Goal: Task Accomplishment & Management: Use online tool/utility

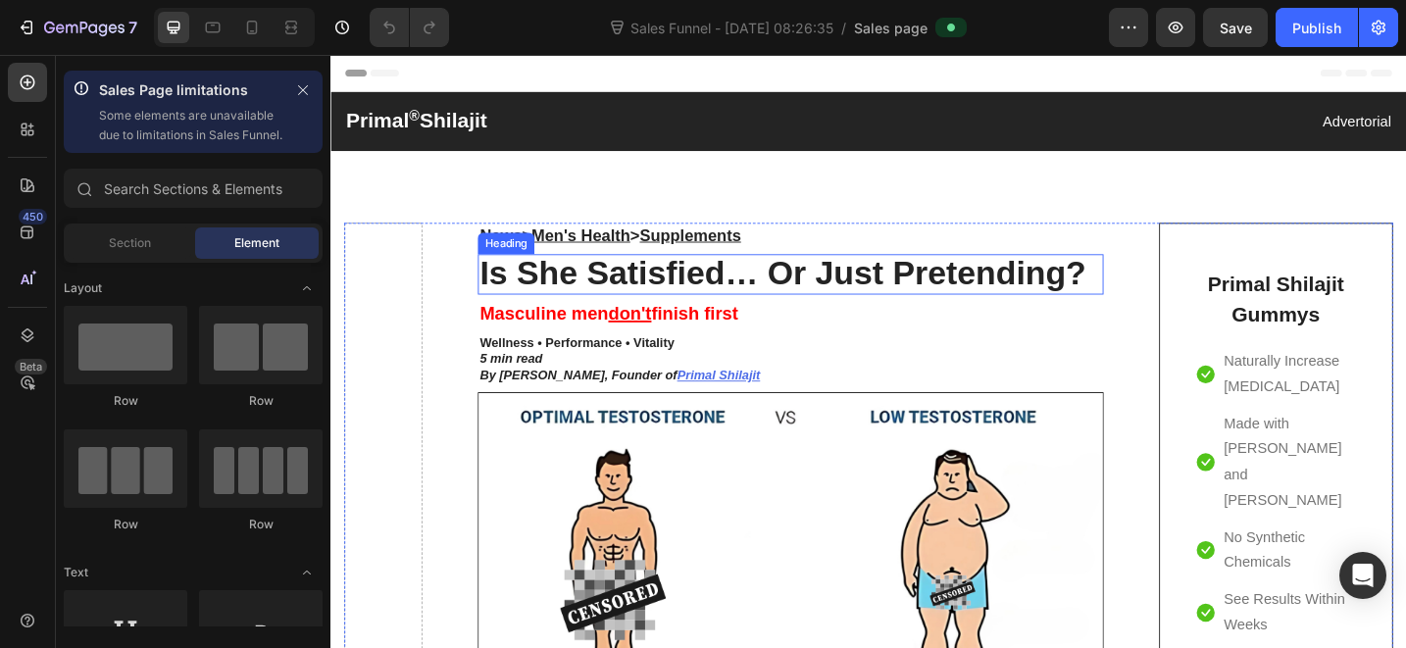
click at [739, 292] on h2 "Is She Satisfied… Or Just Pretending?" at bounding box center [833, 295] width 684 height 44
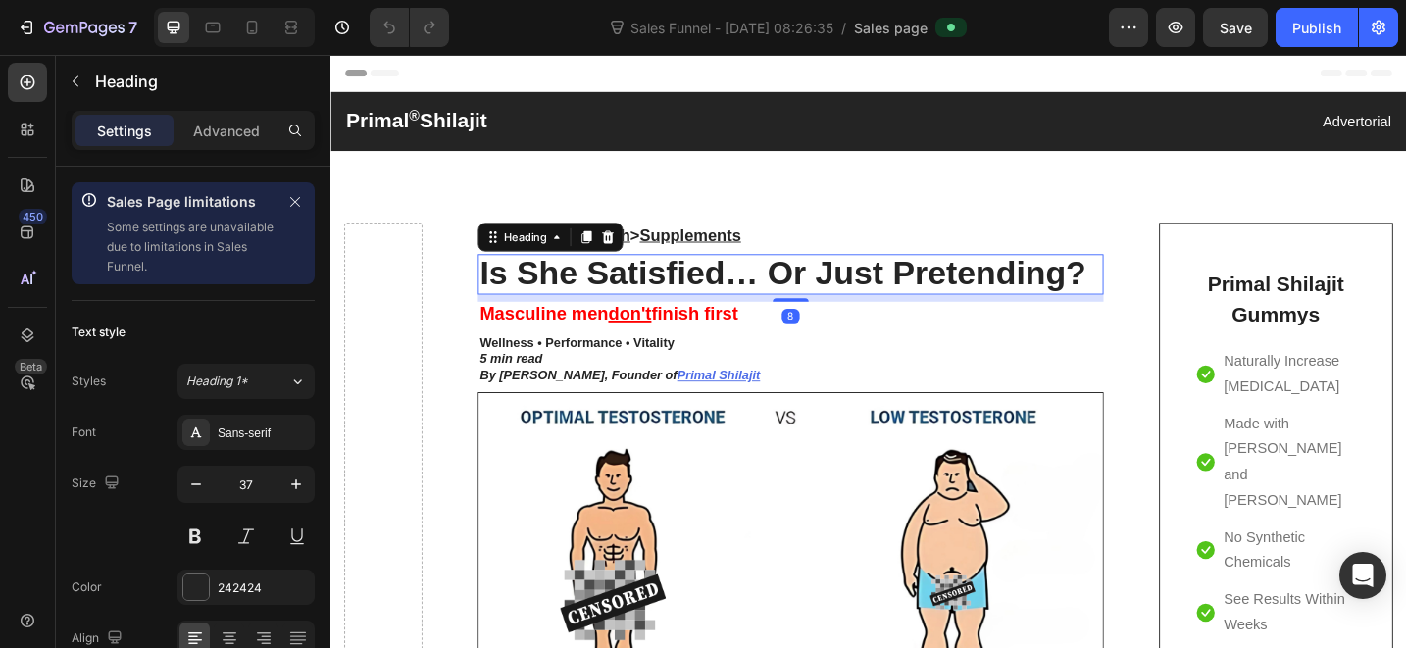
click at [739, 292] on h2 "Is She Satisfied… Or Just Pretending?" at bounding box center [833, 295] width 684 height 44
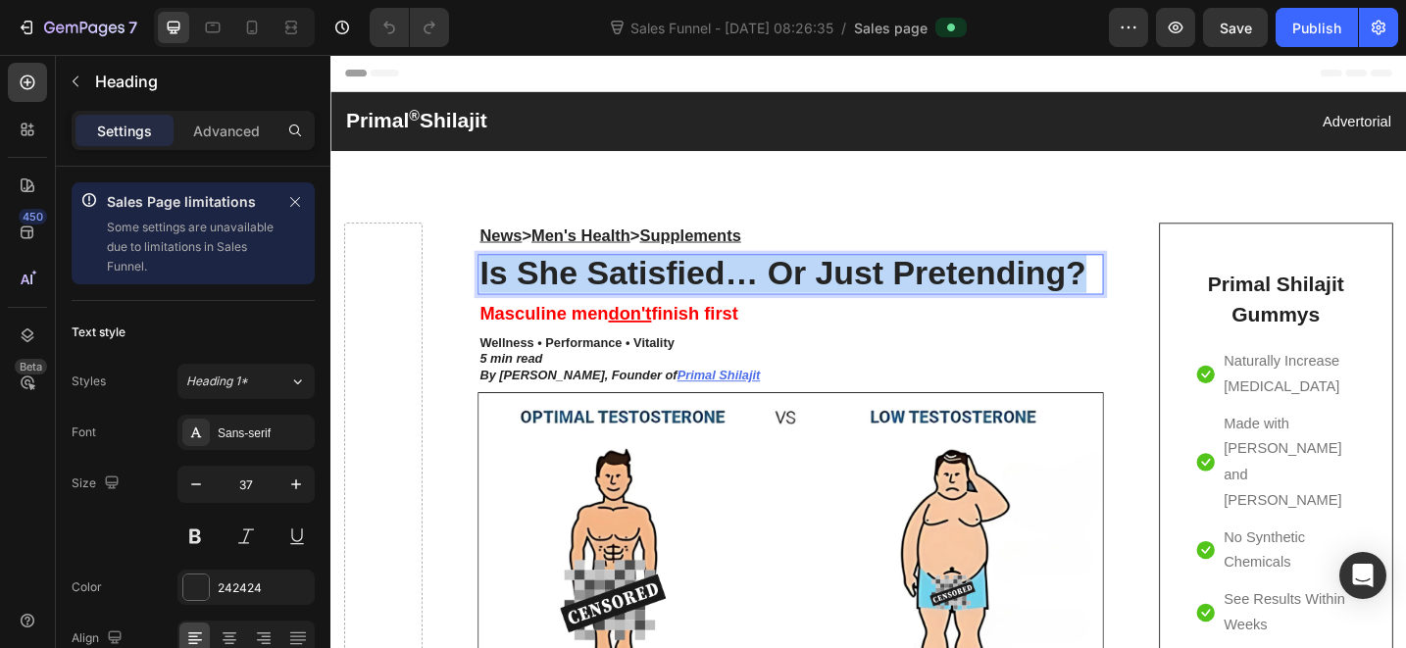
click at [739, 292] on p "Is She Satisfied… Or Just Pretending?" at bounding box center [833, 295] width 680 height 40
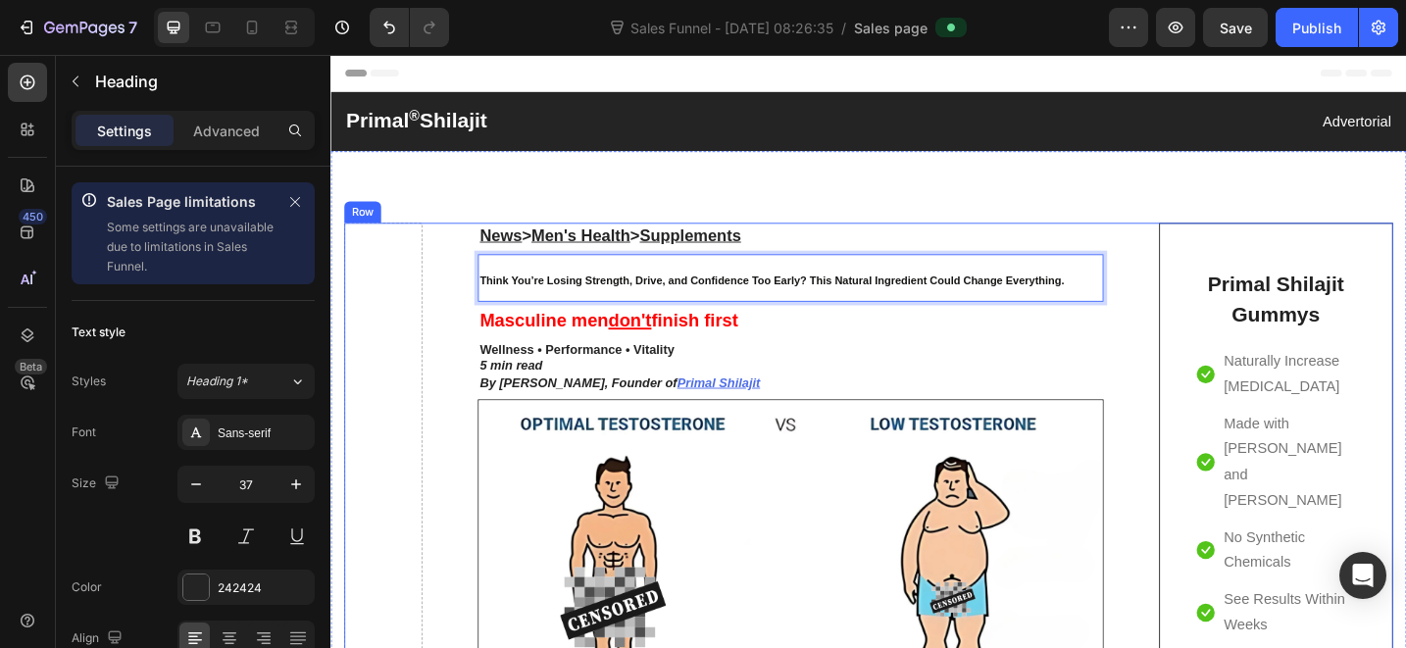
click at [697, 339] on span "Masculine men don't finish first" at bounding box center [634, 345] width 282 height 22
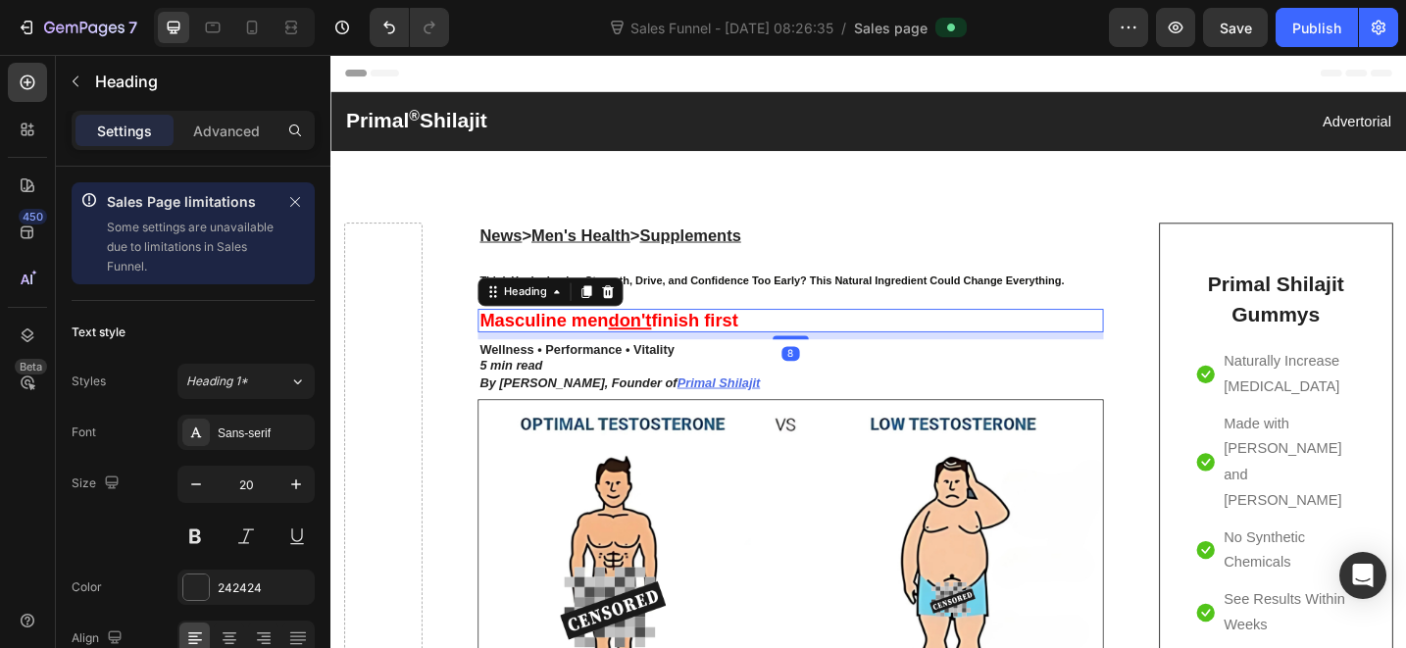
click at [724, 309] on span "Think You’re Losing Strength, Drive, and Confidence Too Early? This Natural Ing…" at bounding box center [812, 302] width 639 height 14
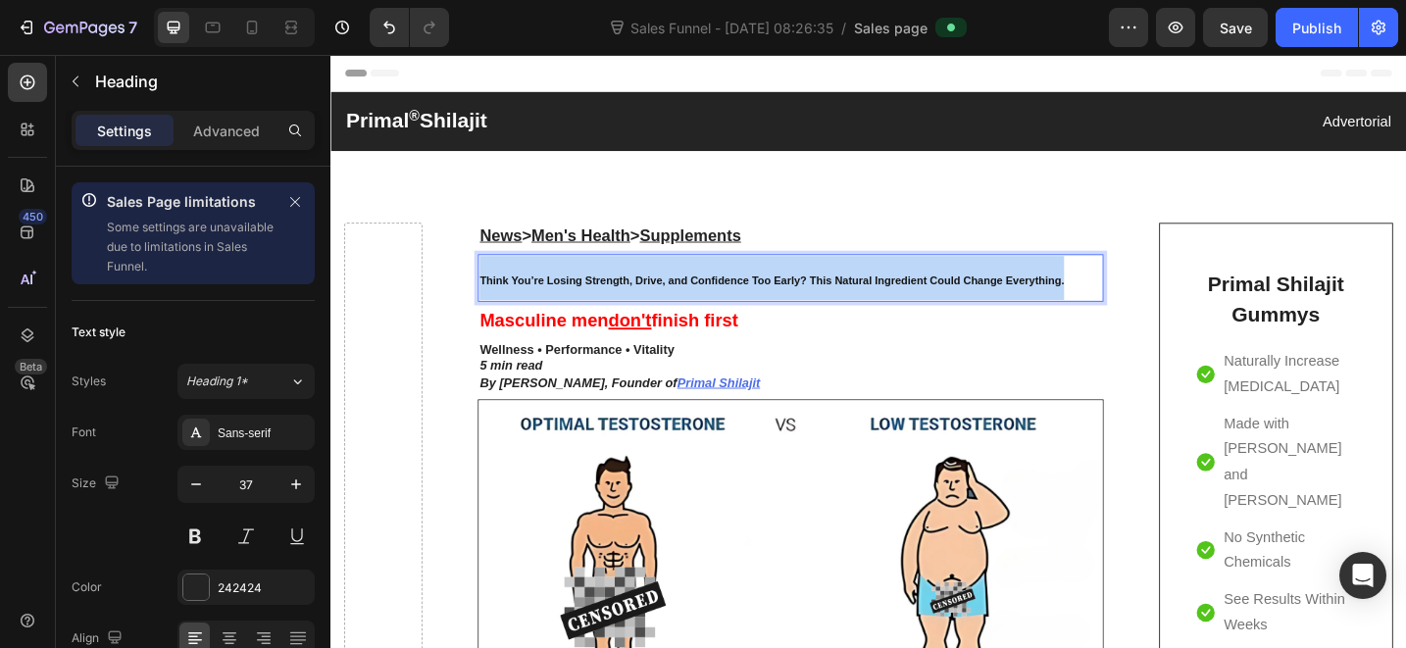
click at [723, 309] on span "Think You’re Losing Strength, Drive, and Confidence Too Early? This Natural Ing…" at bounding box center [812, 302] width 639 height 14
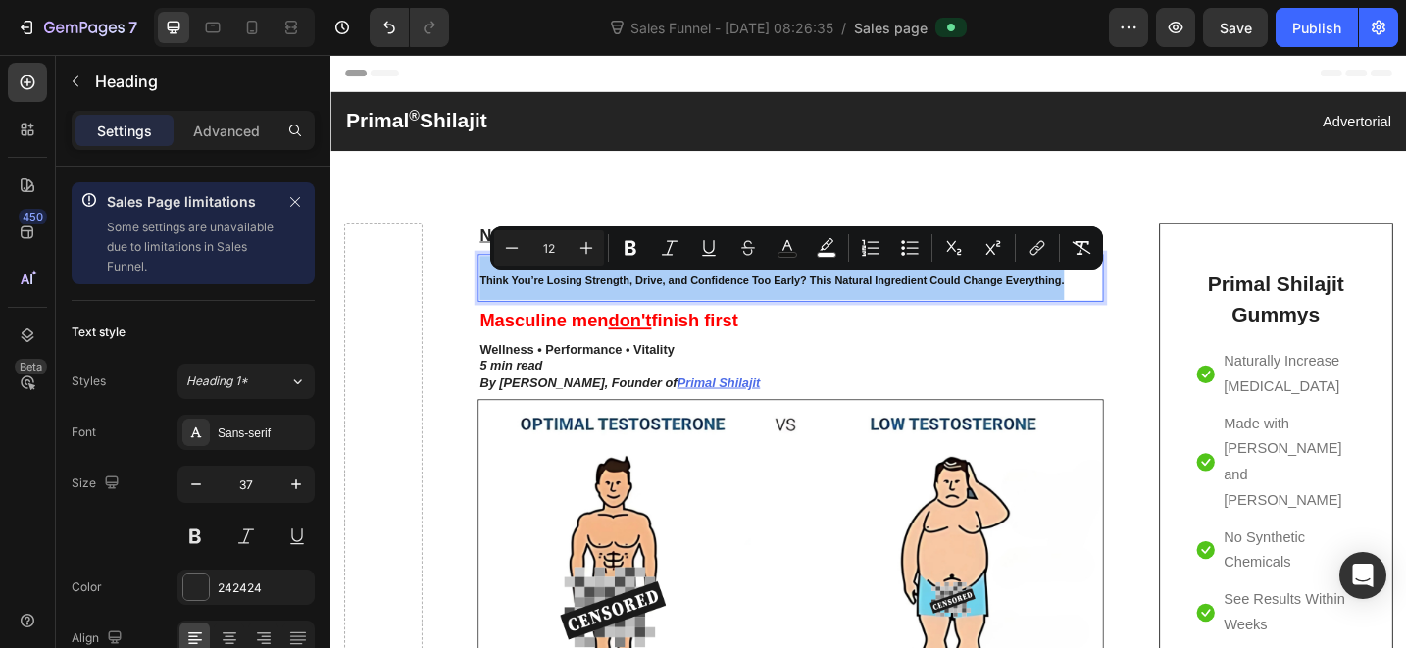
click at [553, 247] on input "12" at bounding box center [549, 248] width 39 height 24
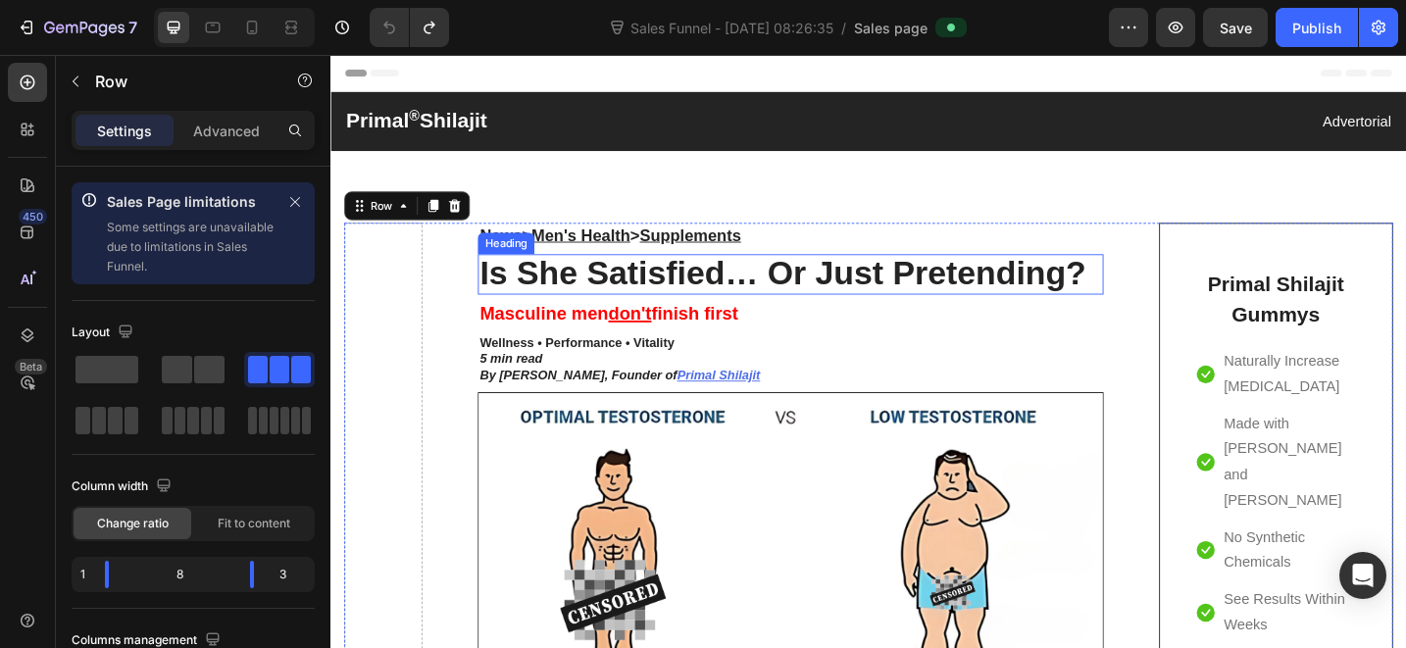
click at [743, 300] on h2 "Is She Satisfied… Or Just Pretending?" at bounding box center [833, 295] width 684 height 44
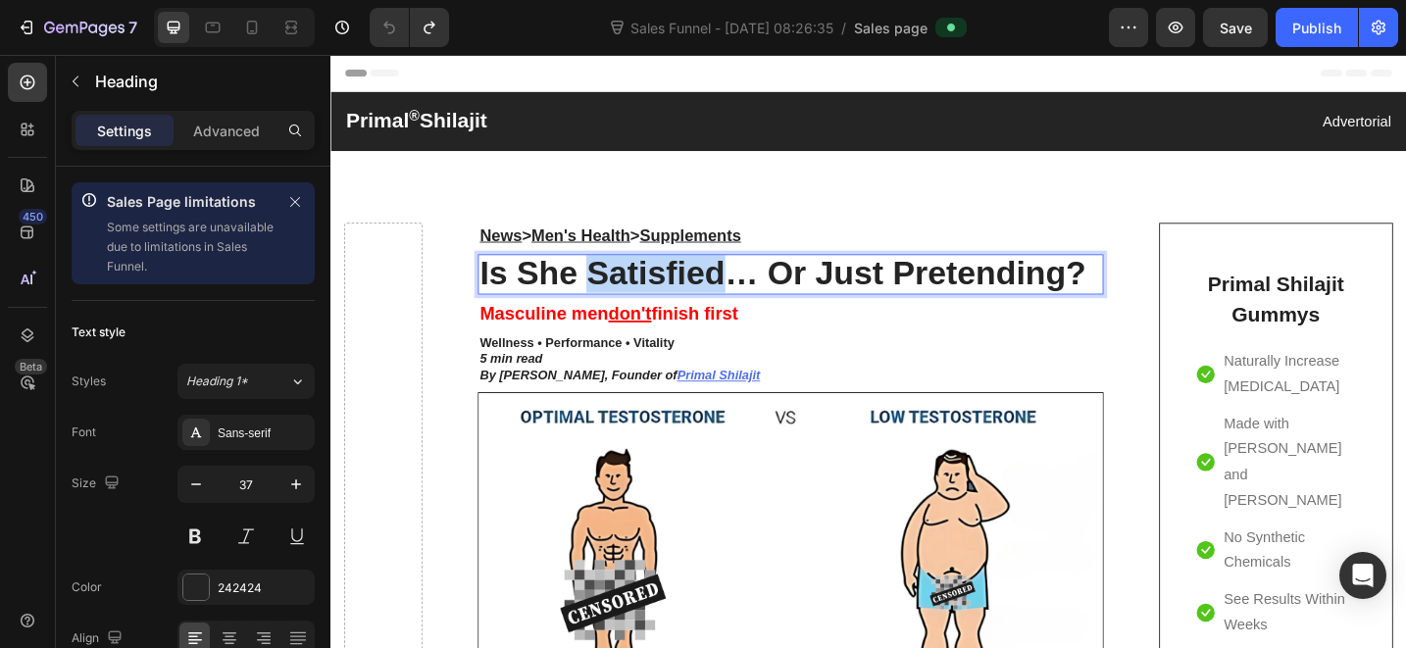
click at [743, 300] on h2 "Is She Satisfied… Or Just Pretending?" at bounding box center [833, 295] width 684 height 44
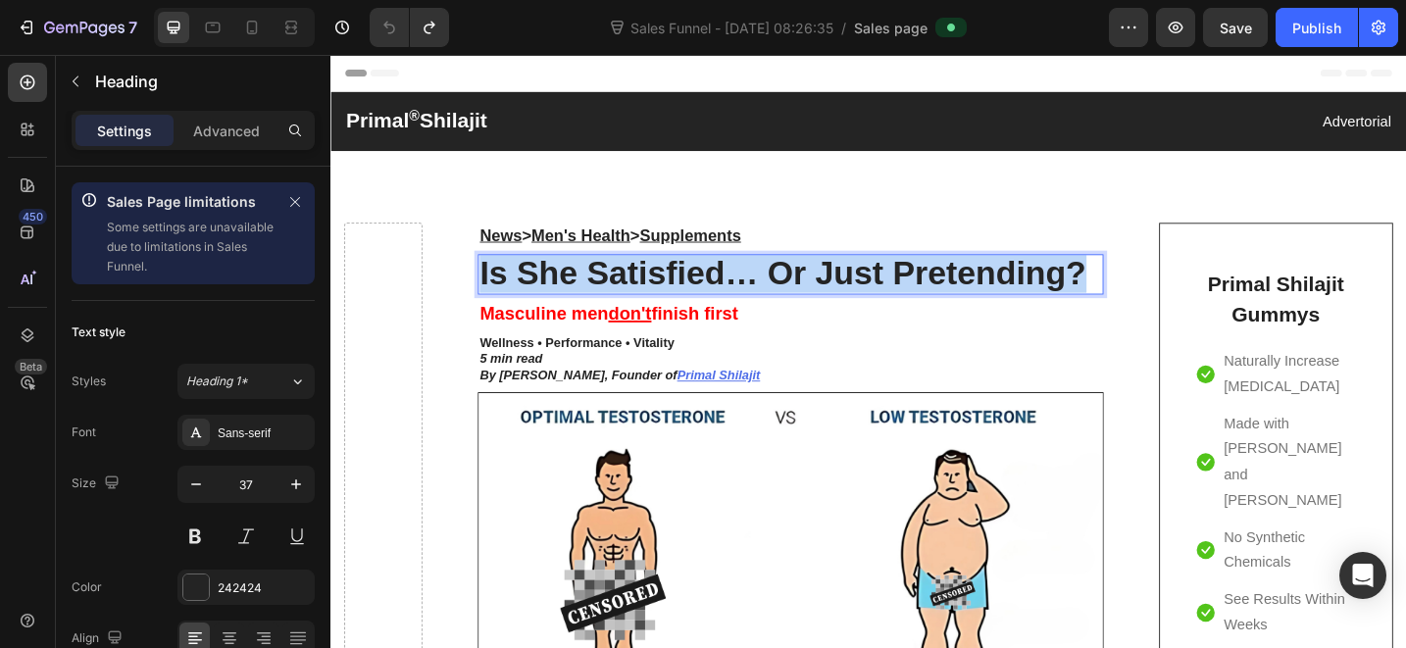
click at [743, 300] on p "Is She Satisfied… Or Just Pretending?" at bounding box center [833, 295] width 680 height 40
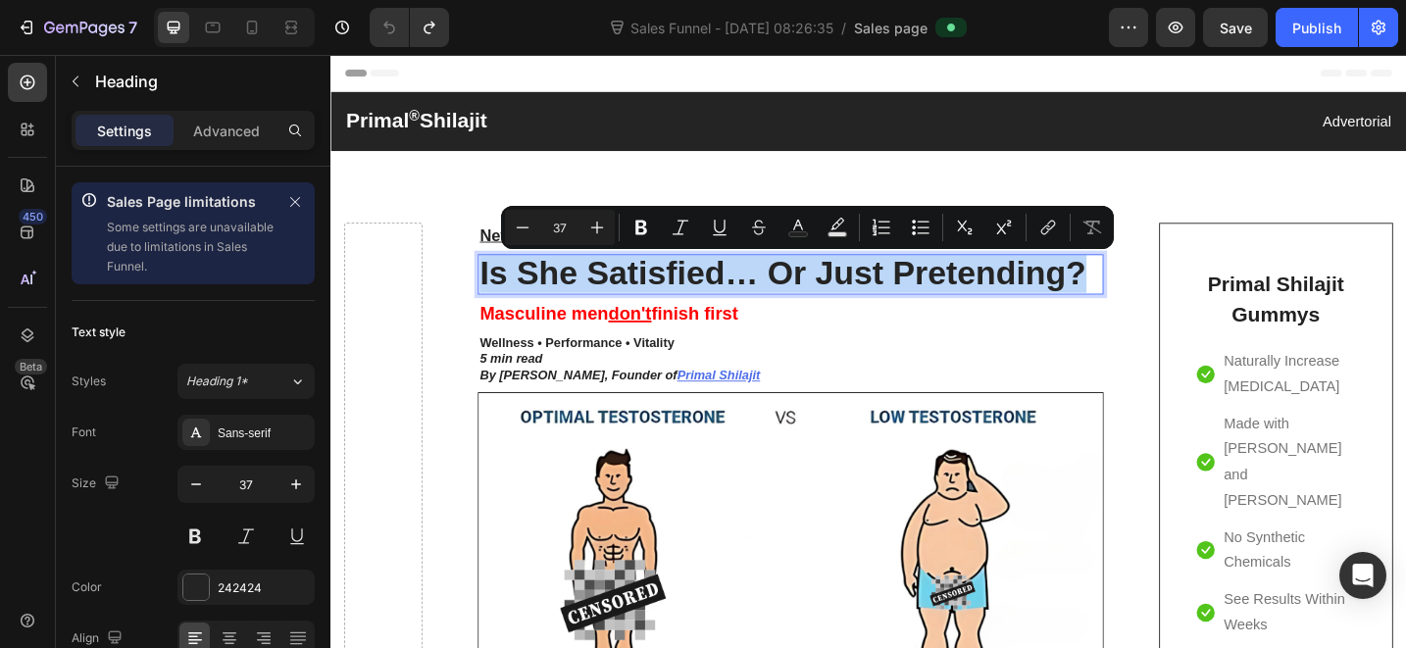
type input "12"
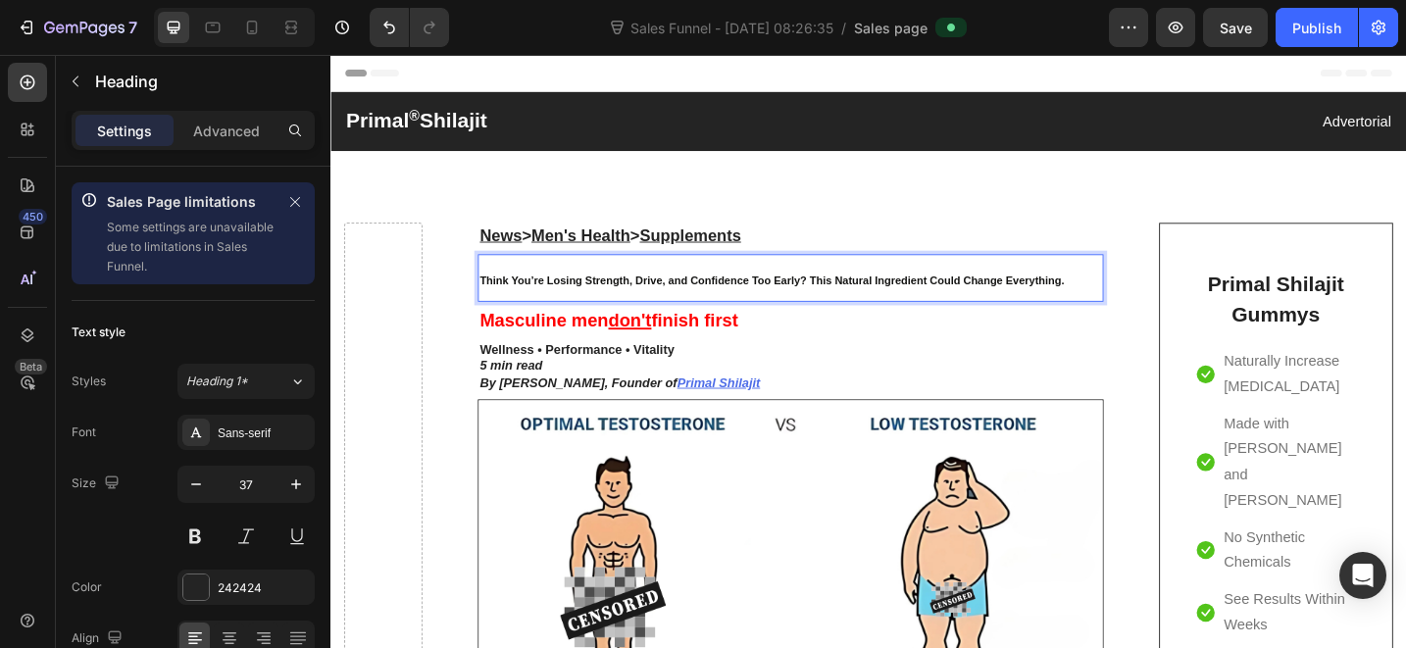
click at [732, 310] on p "Think You’re Losing Strength, Drive, and Confidence Too Early? This Natural Ing…" at bounding box center [833, 299] width 680 height 48
click at [732, 309] on span "Think You’re Losing Strength, Drive, and Confidence Too Early? This Natural Ing…" at bounding box center [812, 302] width 639 height 14
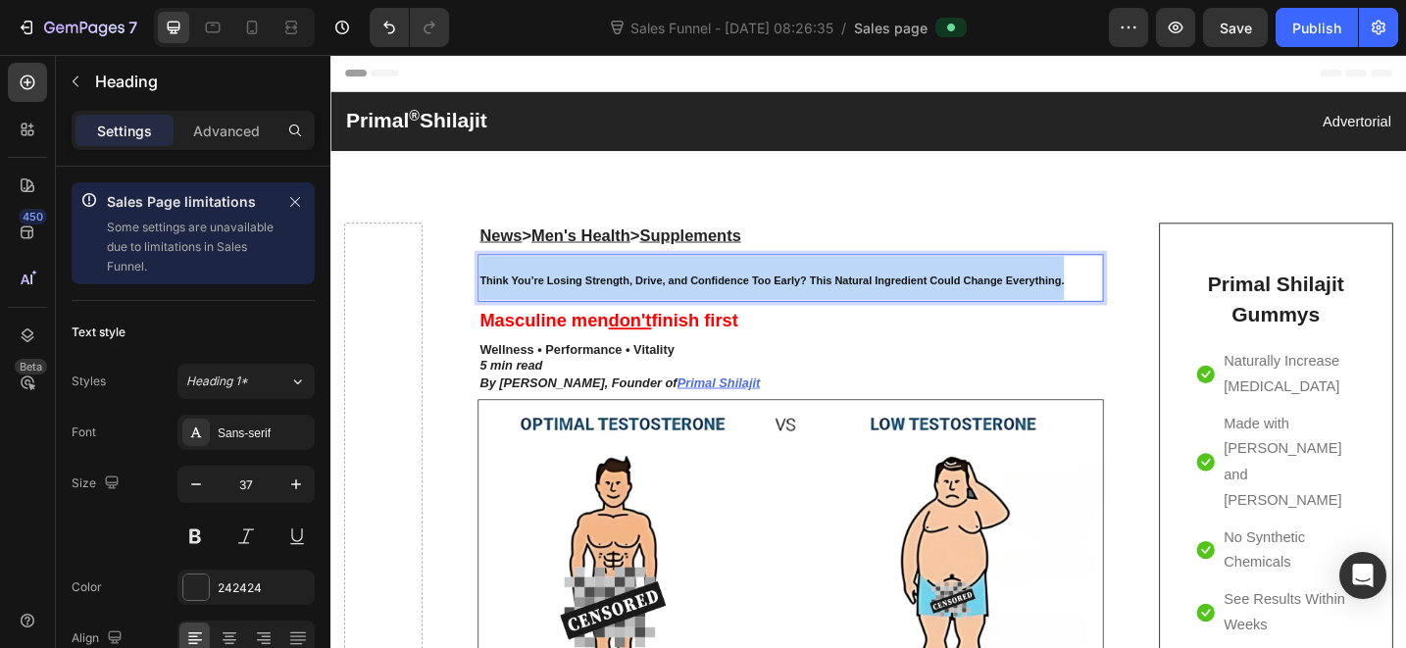
click at [732, 309] on span "Think You’re Losing Strength, Drive, and Confidence Too Early? This Natural Ing…" at bounding box center [812, 302] width 639 height 14
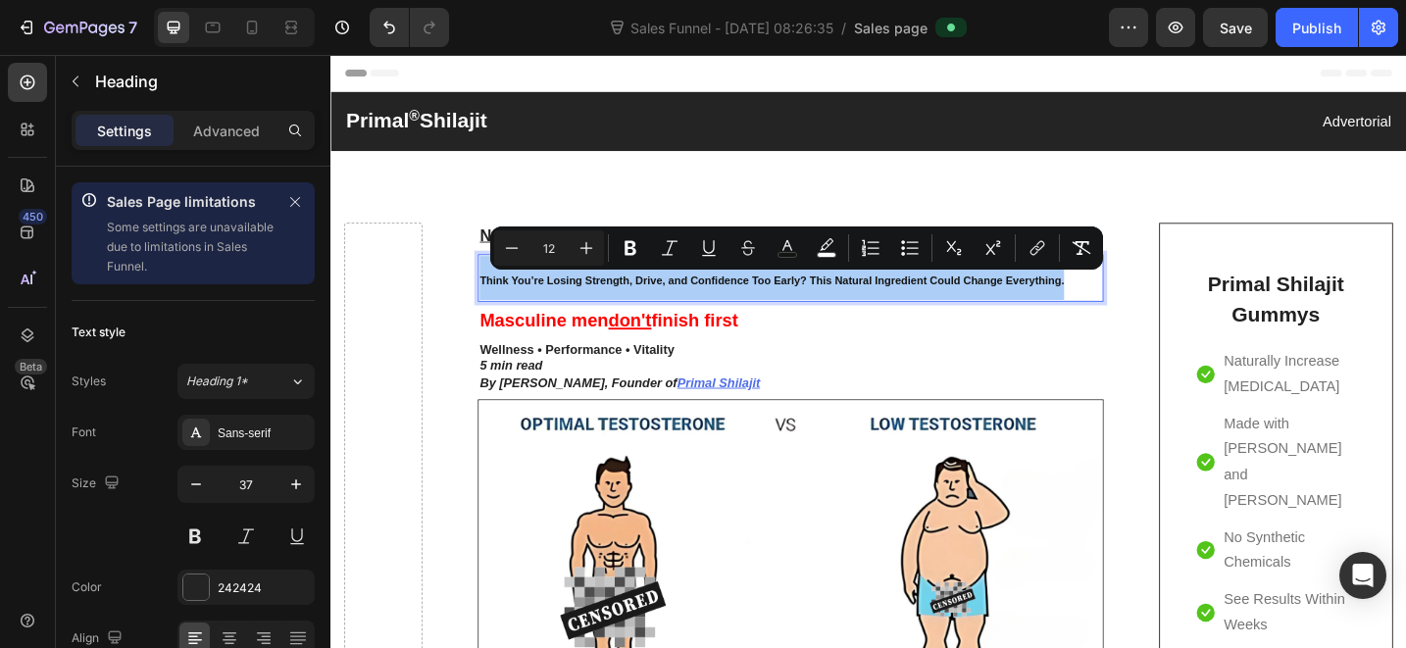
click at [552, 248] on input "12" at bounding box center [549, 248] width 39 height 24
type input "37"
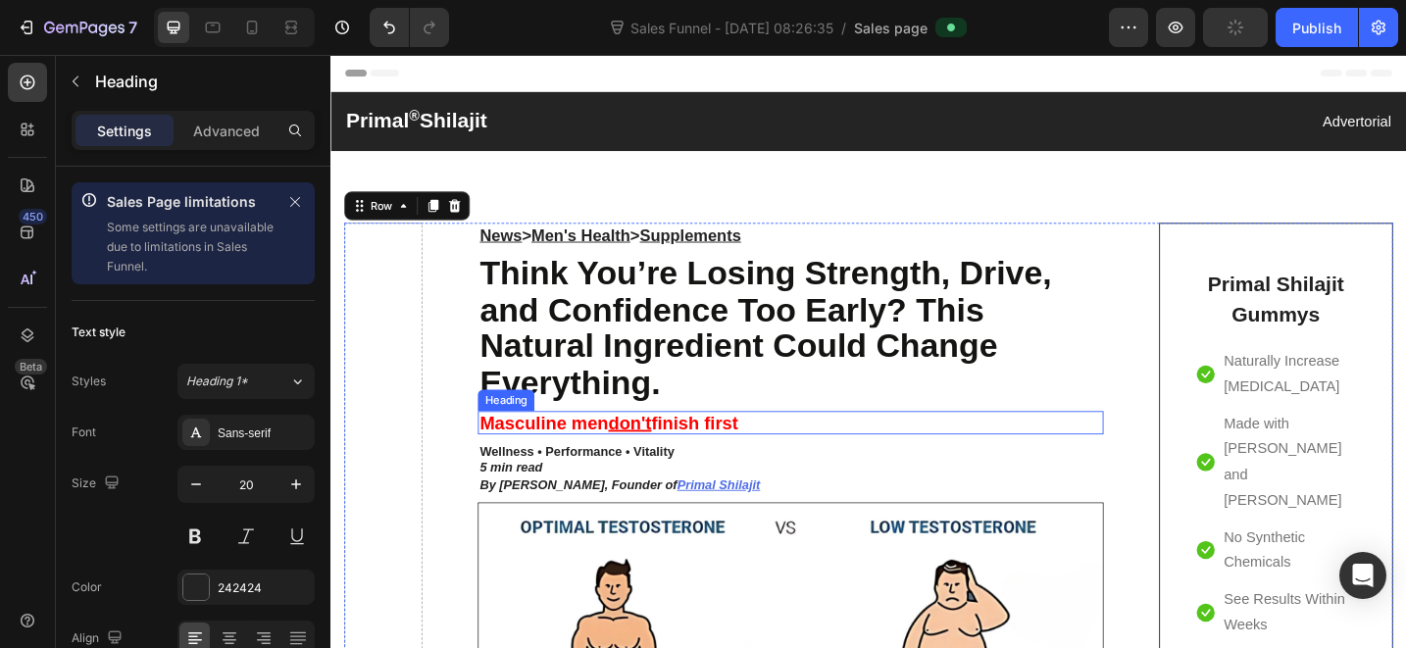
click at [749, 460] on span "Masculine men don't finish first" at bounding box center [634, 457] width 282 height 22
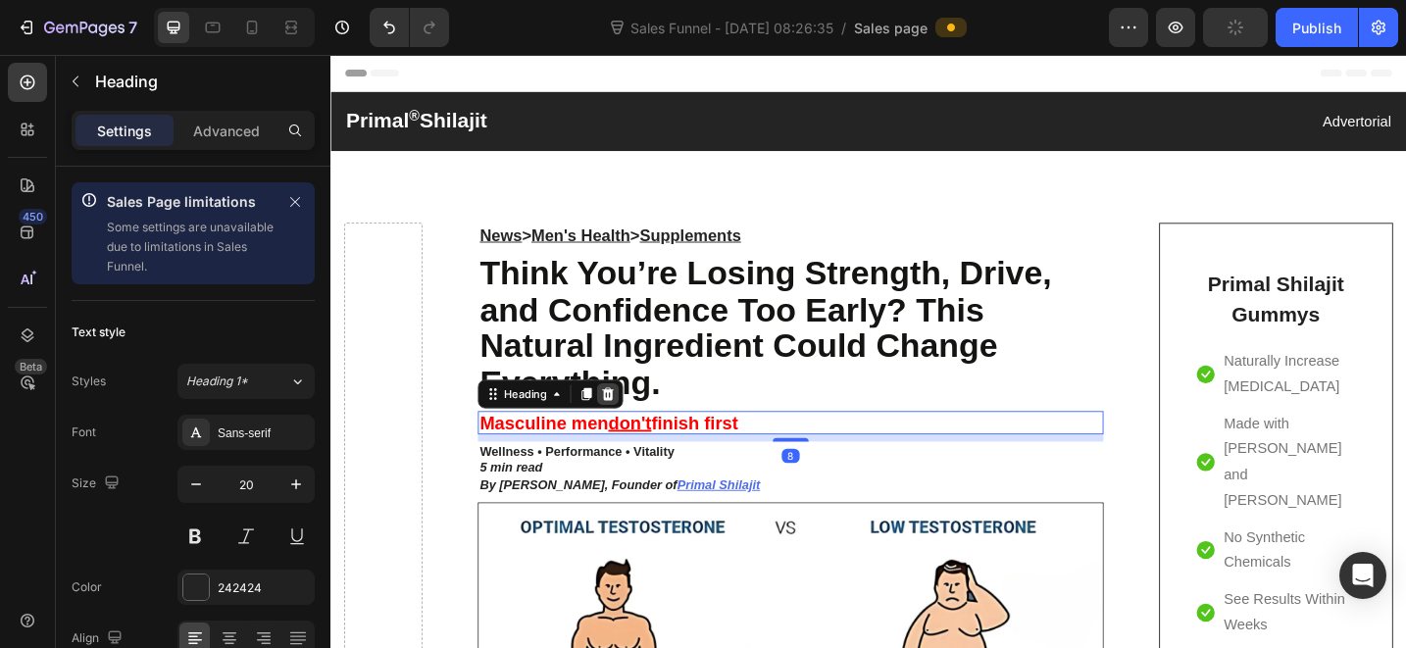
click at [624, 422] on div at bounding box center [634, 426] width 24 height 24
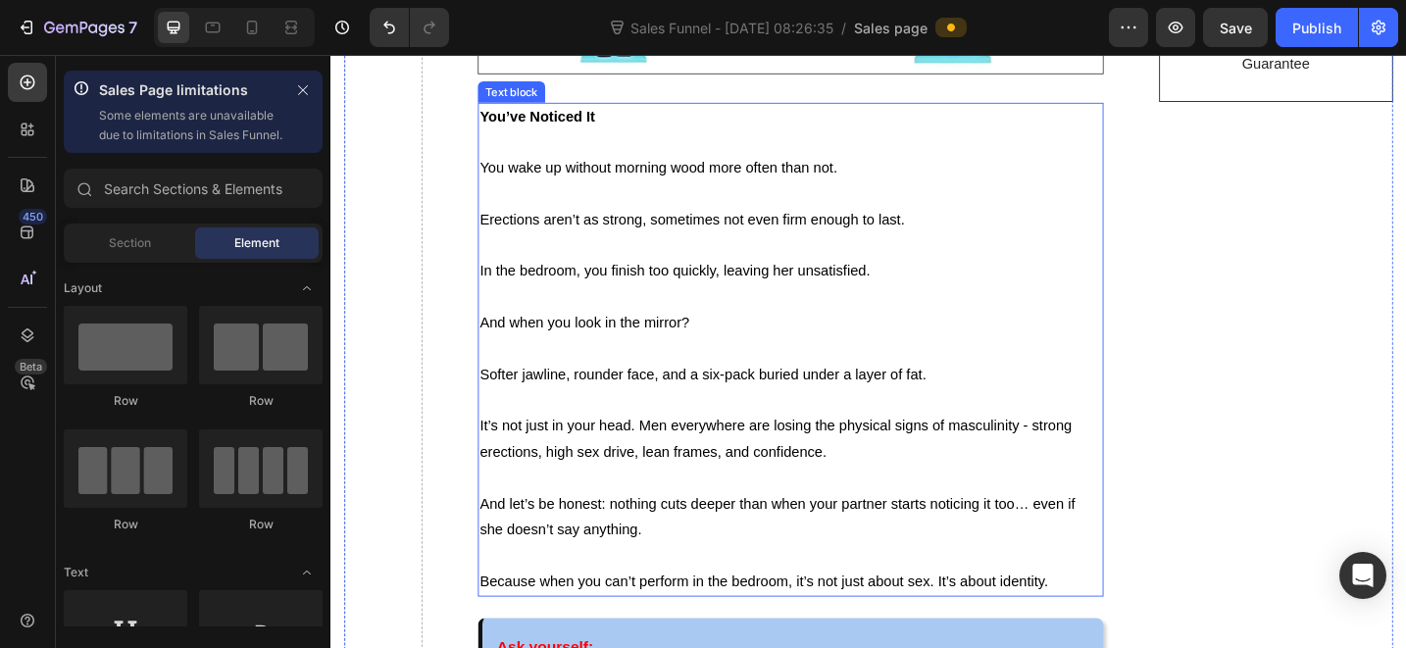
scroll to position [1121, 0]
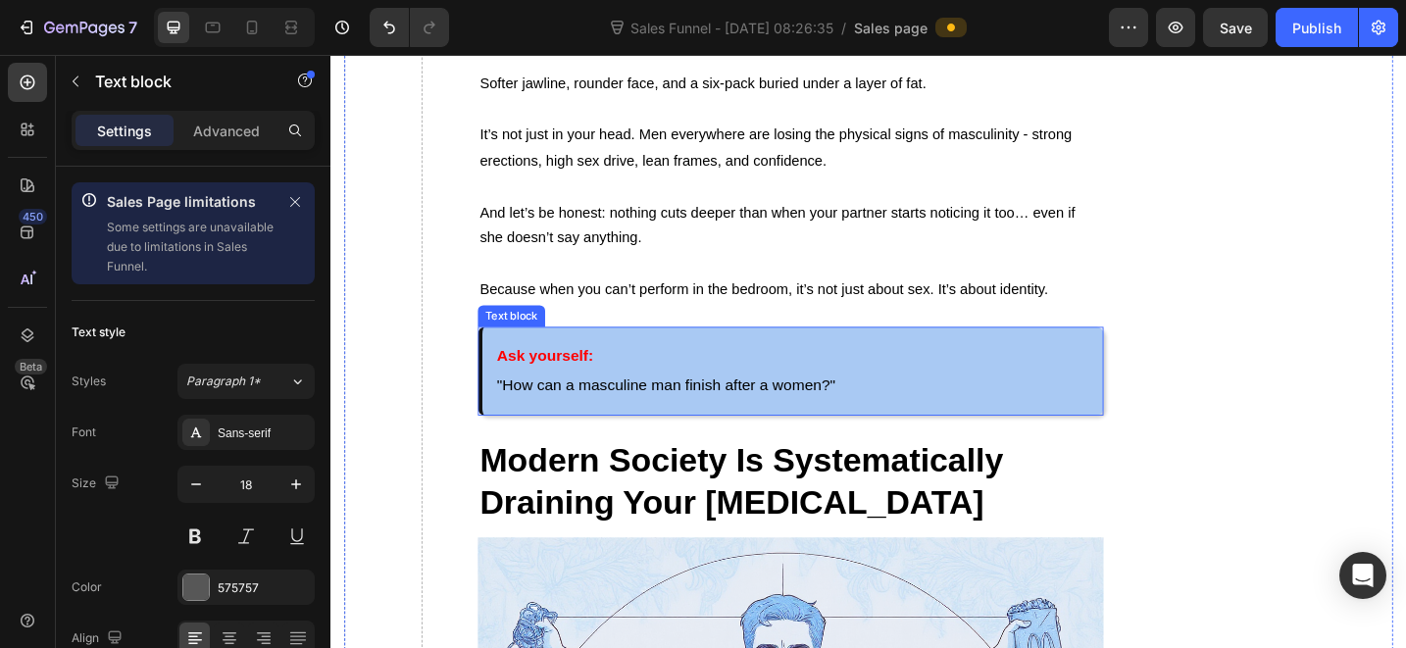
click at [826, 368] on p "Ask yourself: "How can a masculine man finish after a women?"" at bounding box center [835, 401] width 647 height 66
click at [671, 410] on span ""How can a masculine man finish after a women?"" at bounding box center [697, 416] width 371 height 19
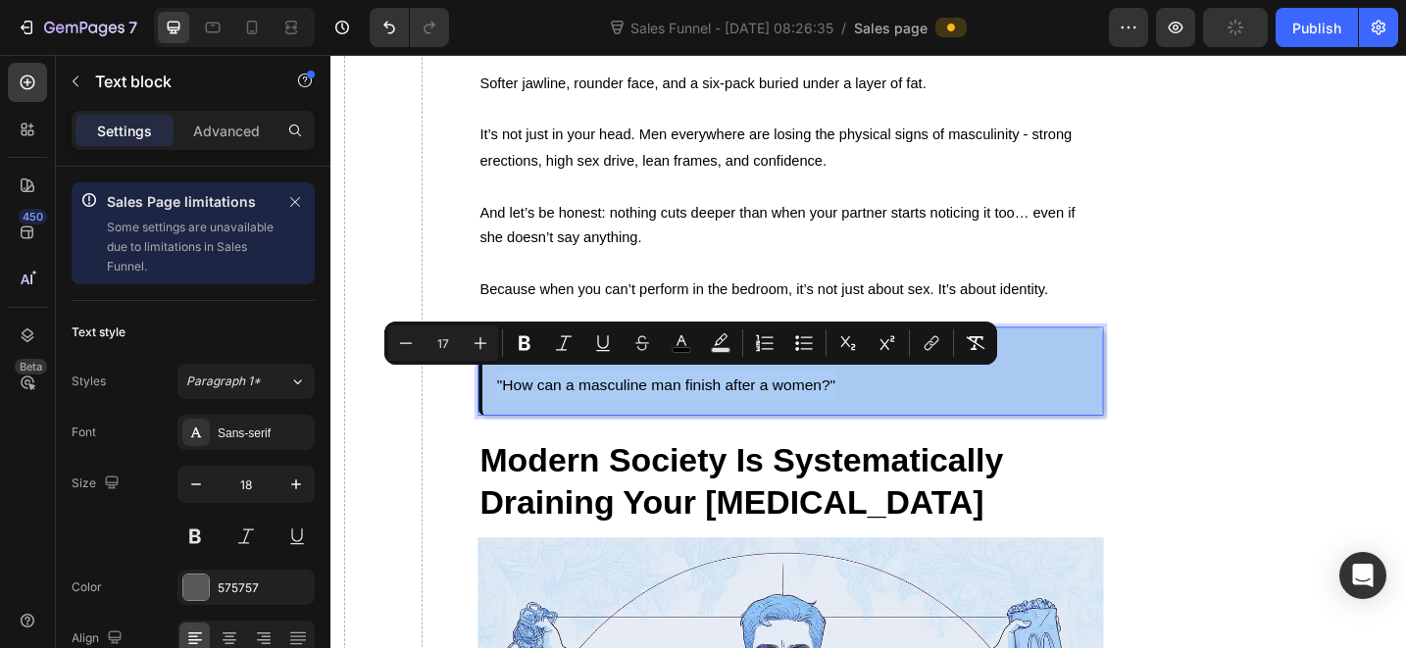
click at [683, 411] on span ""How can a masculine man finish after a women?"" at bounding box center [697, 416] width 371 height 19
drag, startPoint x: 515, startPoint y: 415, endPoint x: 872, endPoint y: 422, distance: 357.1
click at [872, 422] on p "Ask yourself: "How can a masculine man finish after a women?"" at bounding box center [835, 401] width 647 height 66
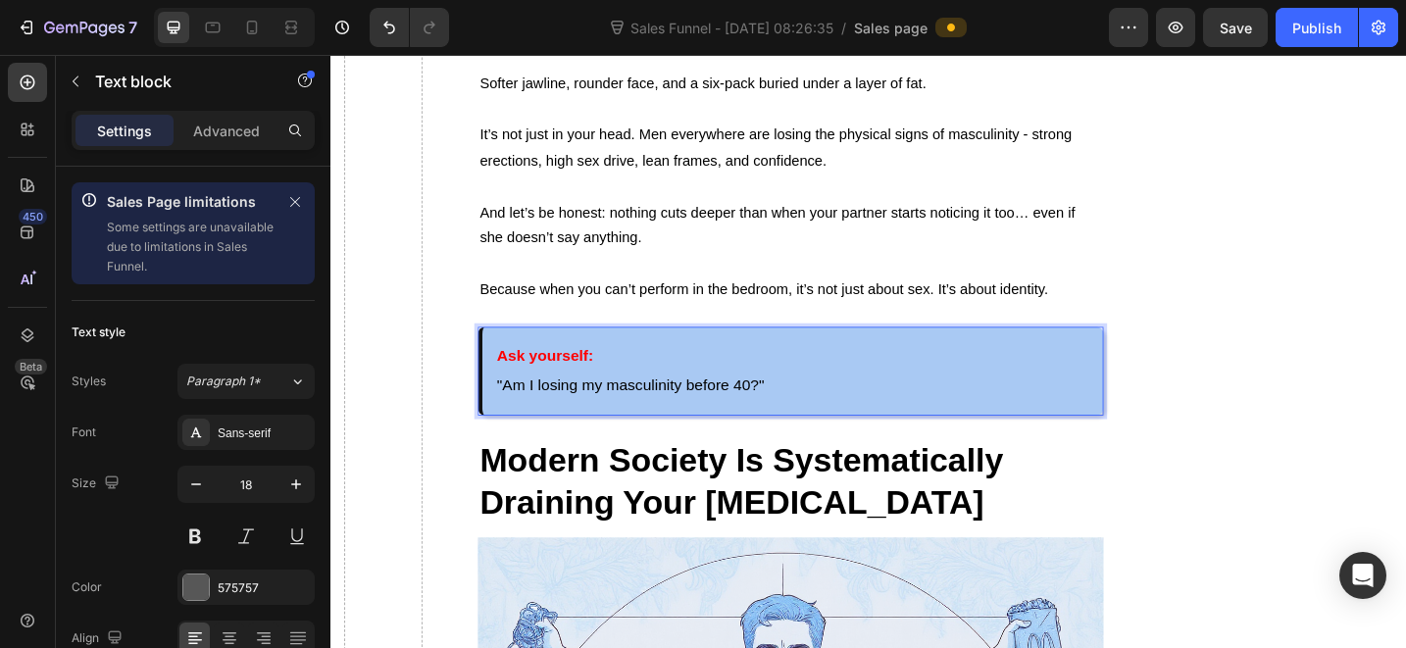
click at [767, 408] on span ""Am I losing my masculinity before 40?"" at bounding box center [658, 416] width 292 height 19
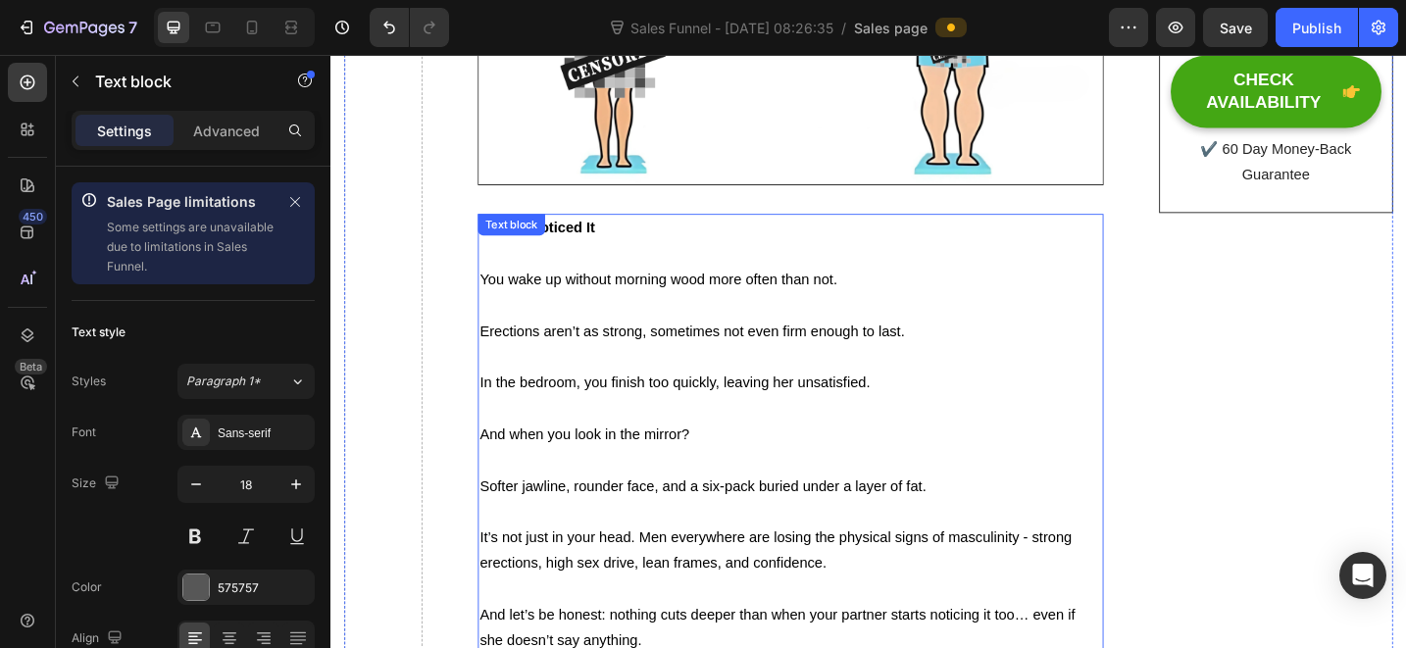
scroll to position [447, 0]
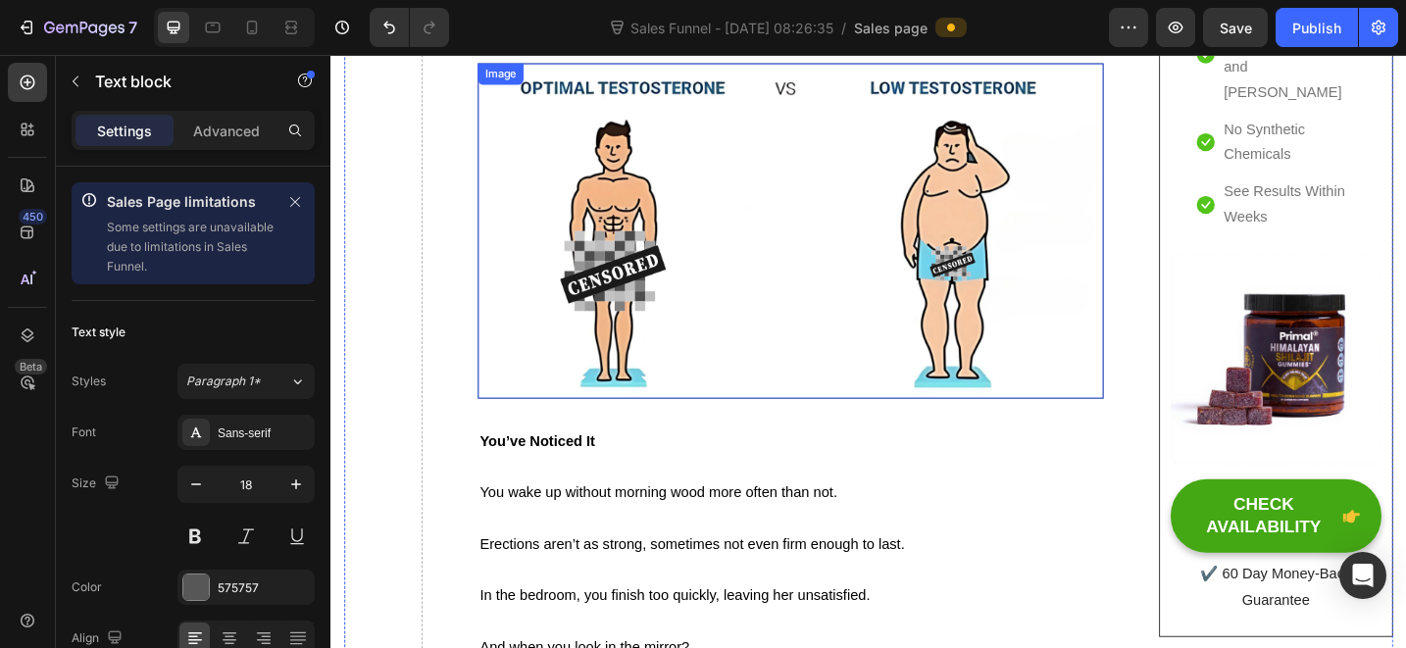
click at [683, 318] on img at bounding box center [833, 247] width 684 height 366
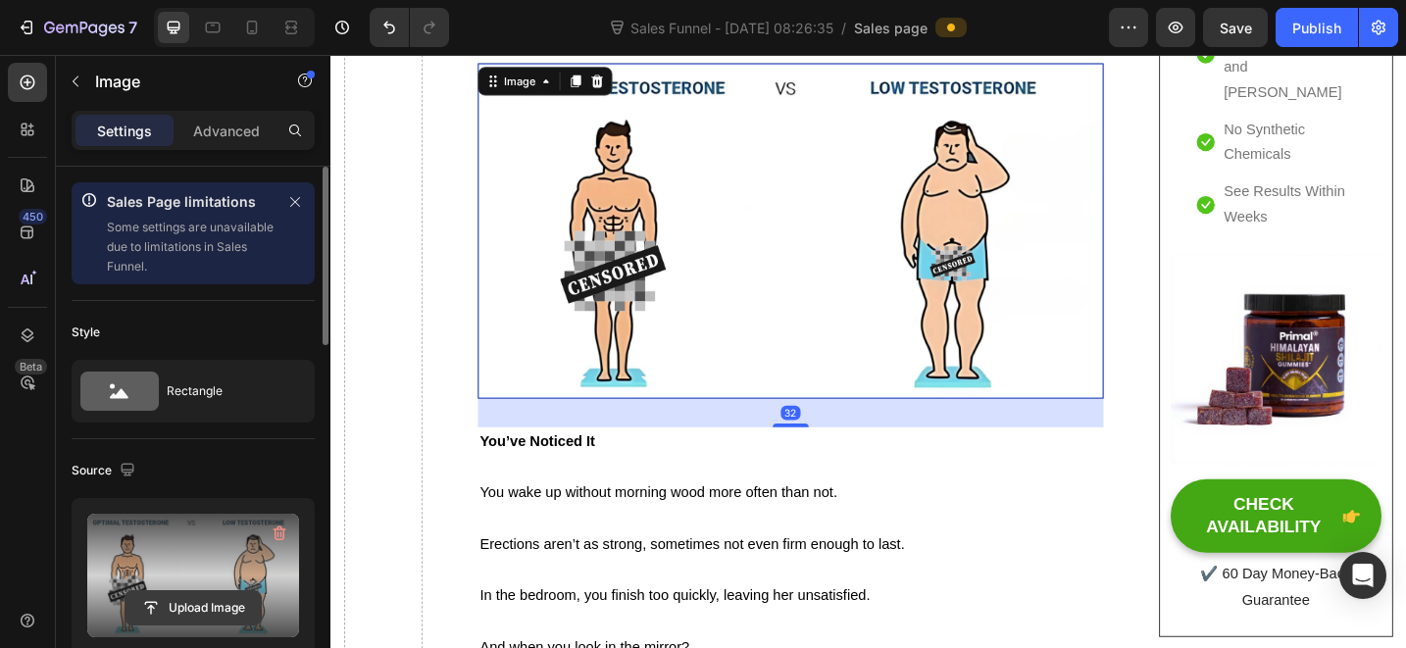
click at [187, 600] on input "file" at bounding box center [193, 607] width 135 height 33
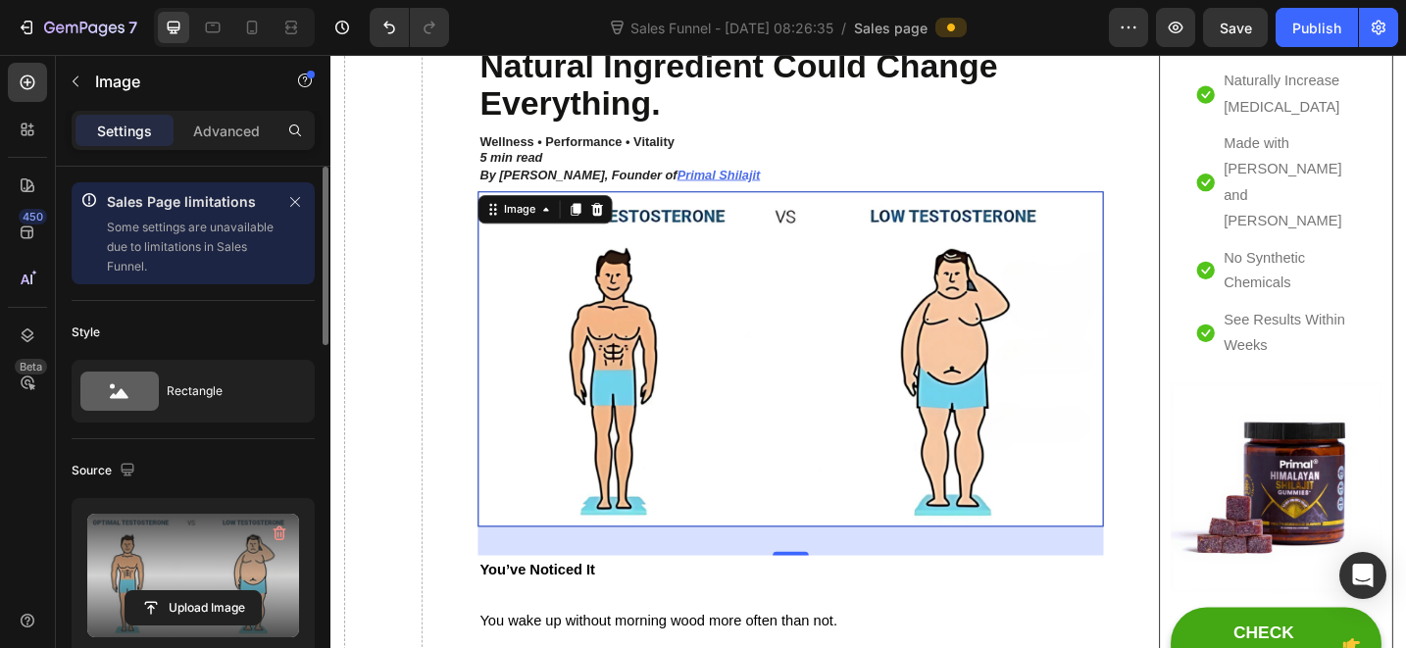
scroll to position [265, 0]
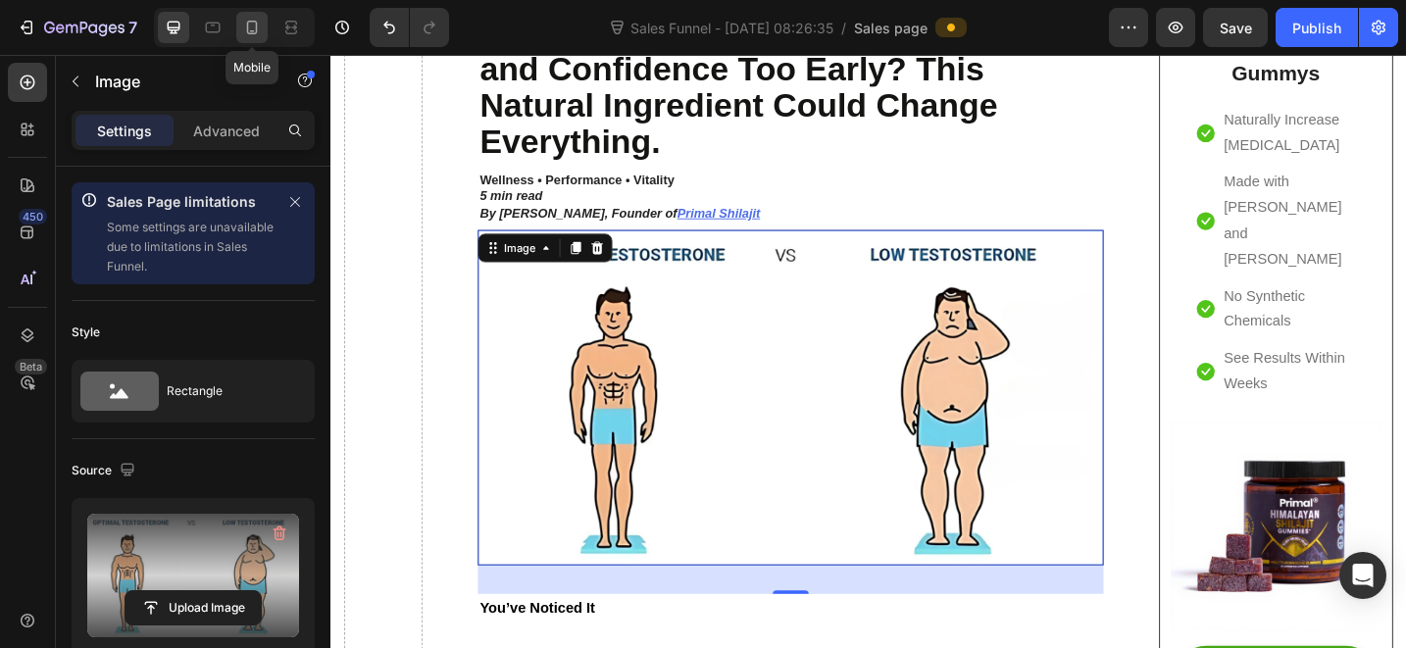
click at [250, 26] on icon at bounding box center [252, 28] width 20 height 20
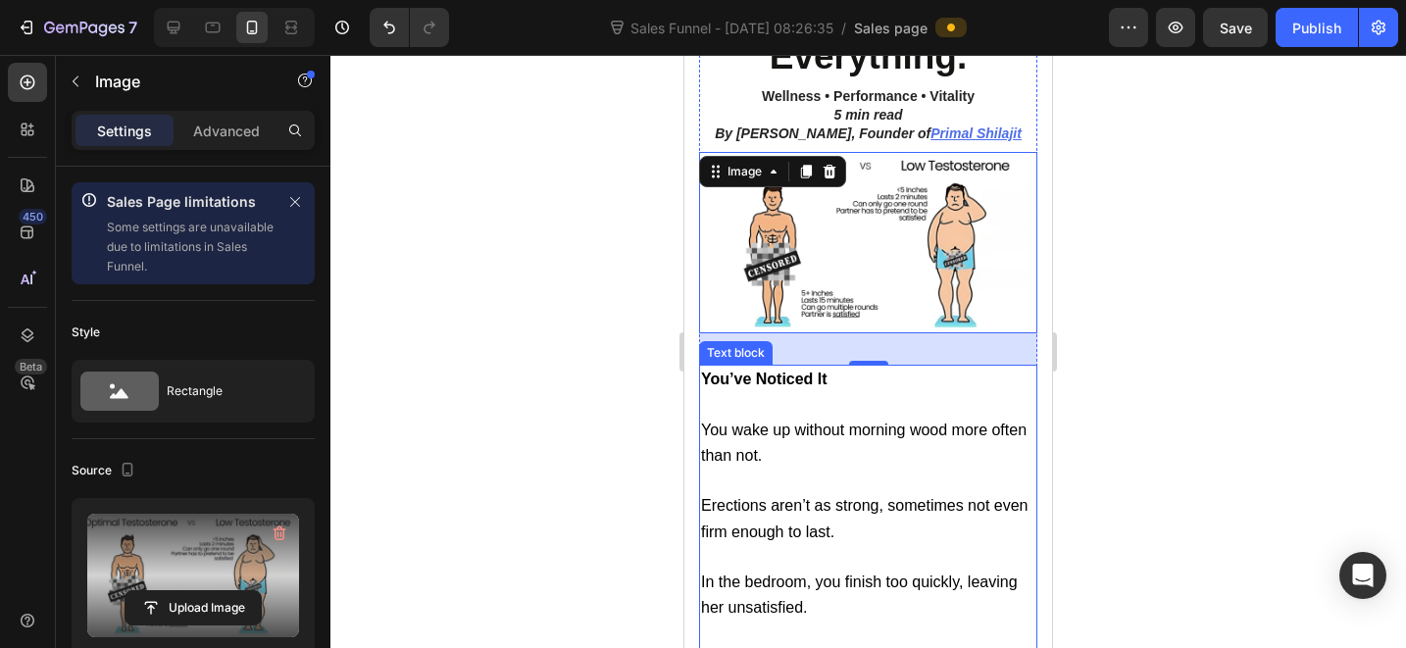
scroll to position [614, 0]
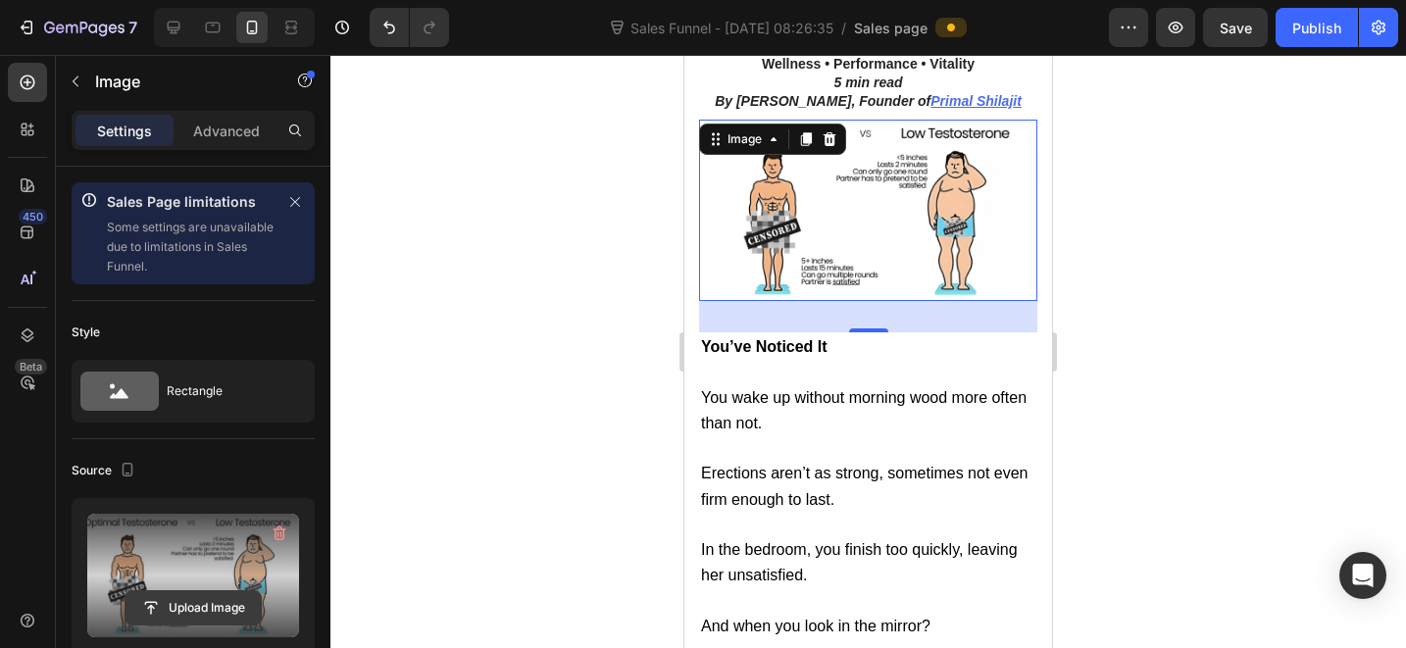
click at [211, 600] on input "file" at bounding box center [193, 607] width 135 height 33
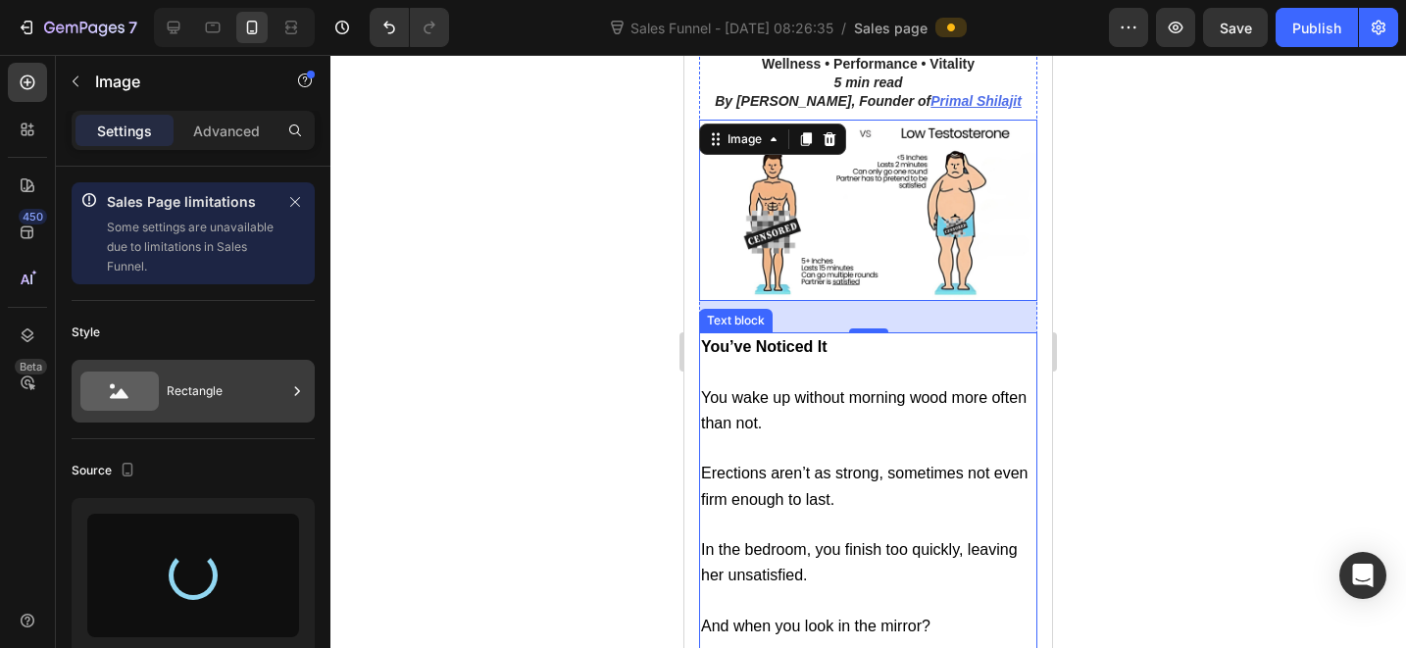
type input "[URL][DOMAIN_NAME]"
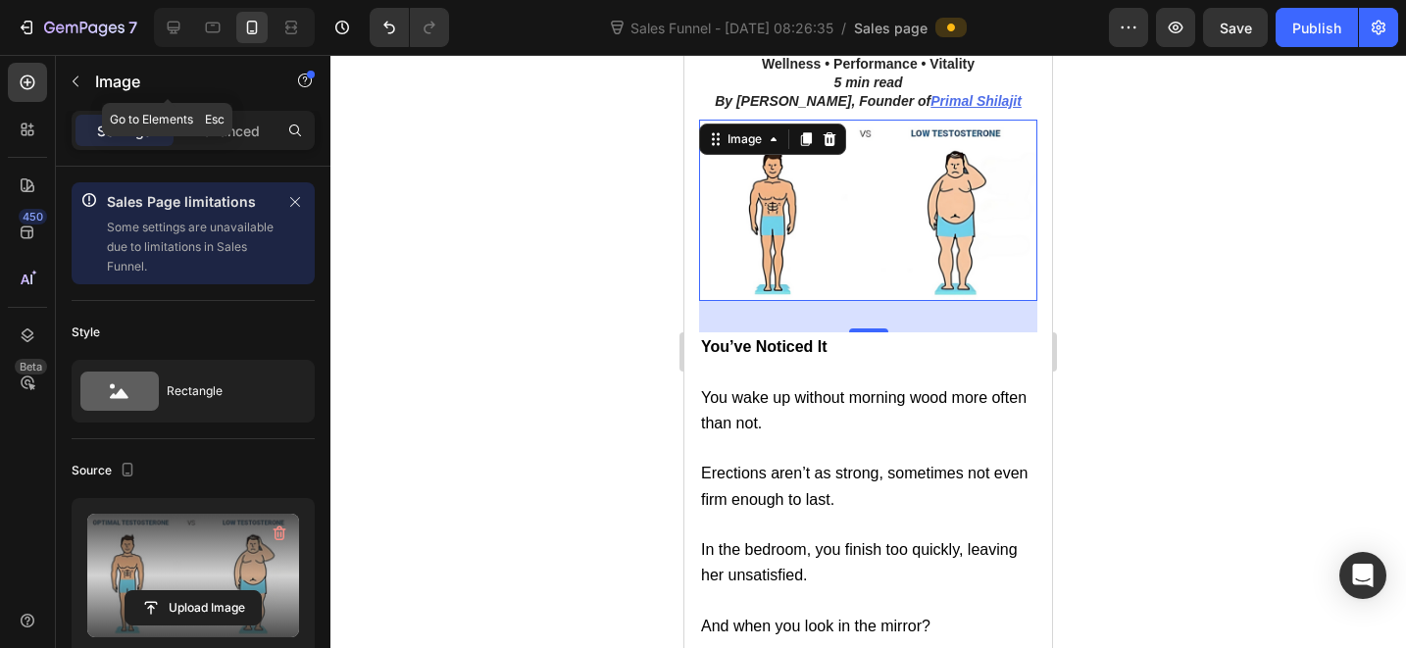
click at [106, 93] on div "Image" at bounding box center [168, 81] width 224 height 51
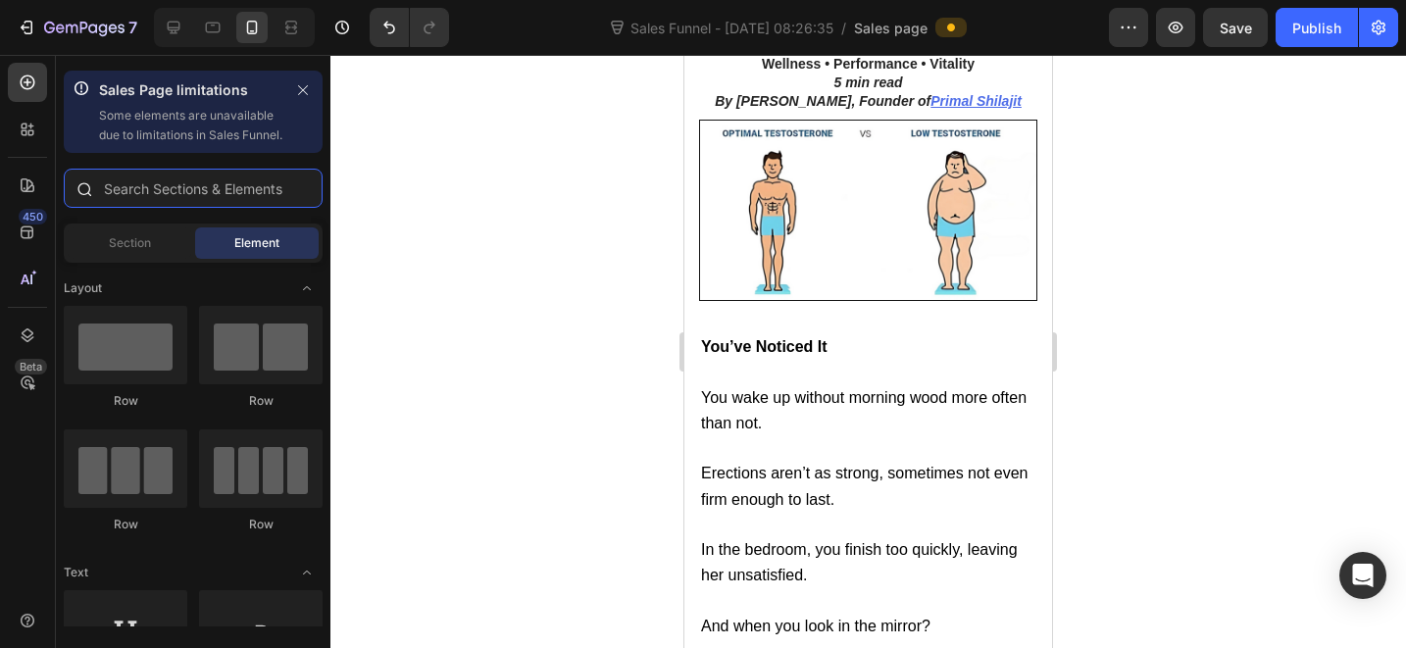
click at [197, 208] on input "text" at bounding box center [193, 188] width 259 height 39
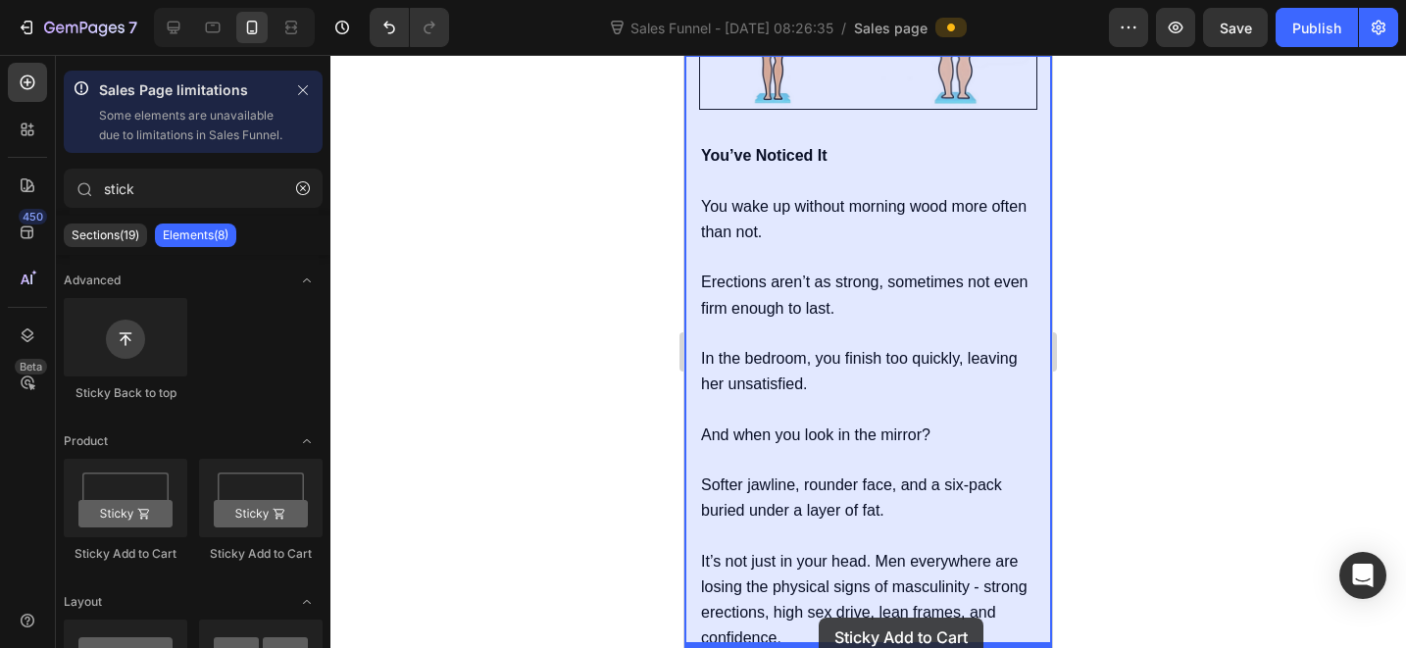
drag, startPoint x: 1006, startPoint y: 575, endPoint x: 804, endPoint y: 617, distance: 206.4
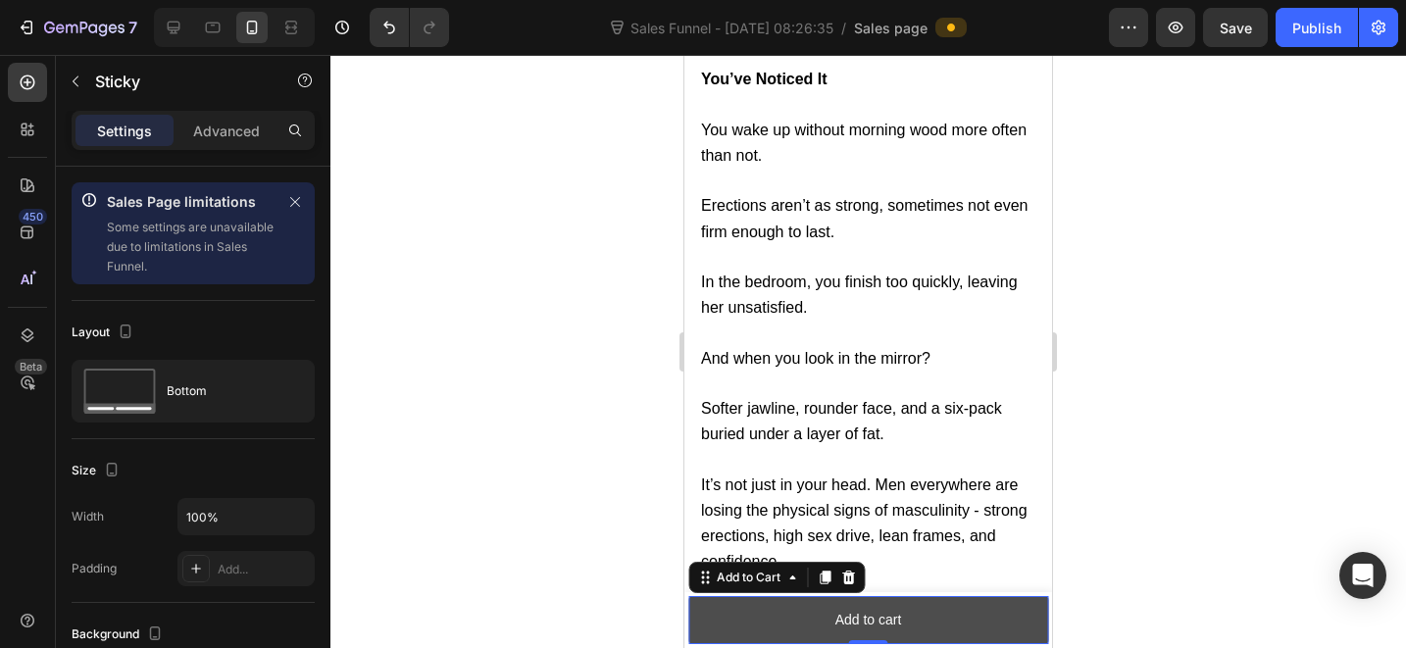
click at [805, 627] on button "Add to cart" at bounding box center [868, 620] width 360 height 48
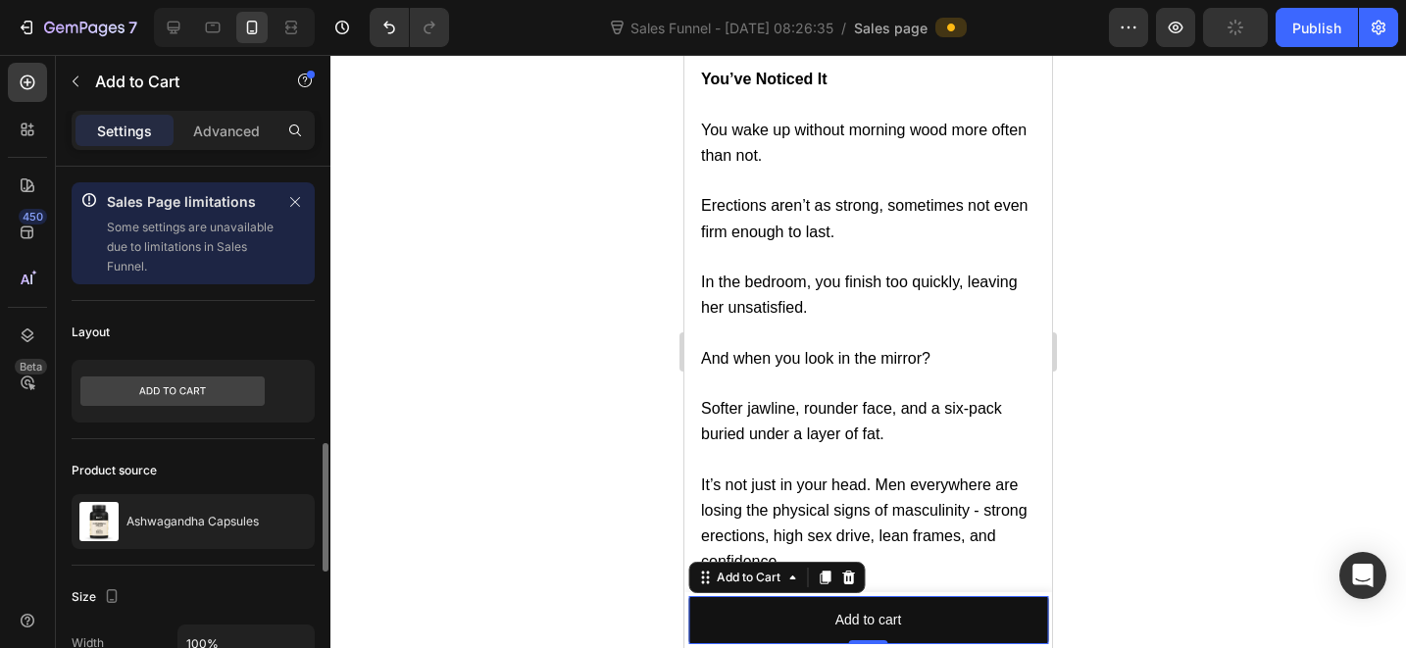
scroll to position [324, 0]
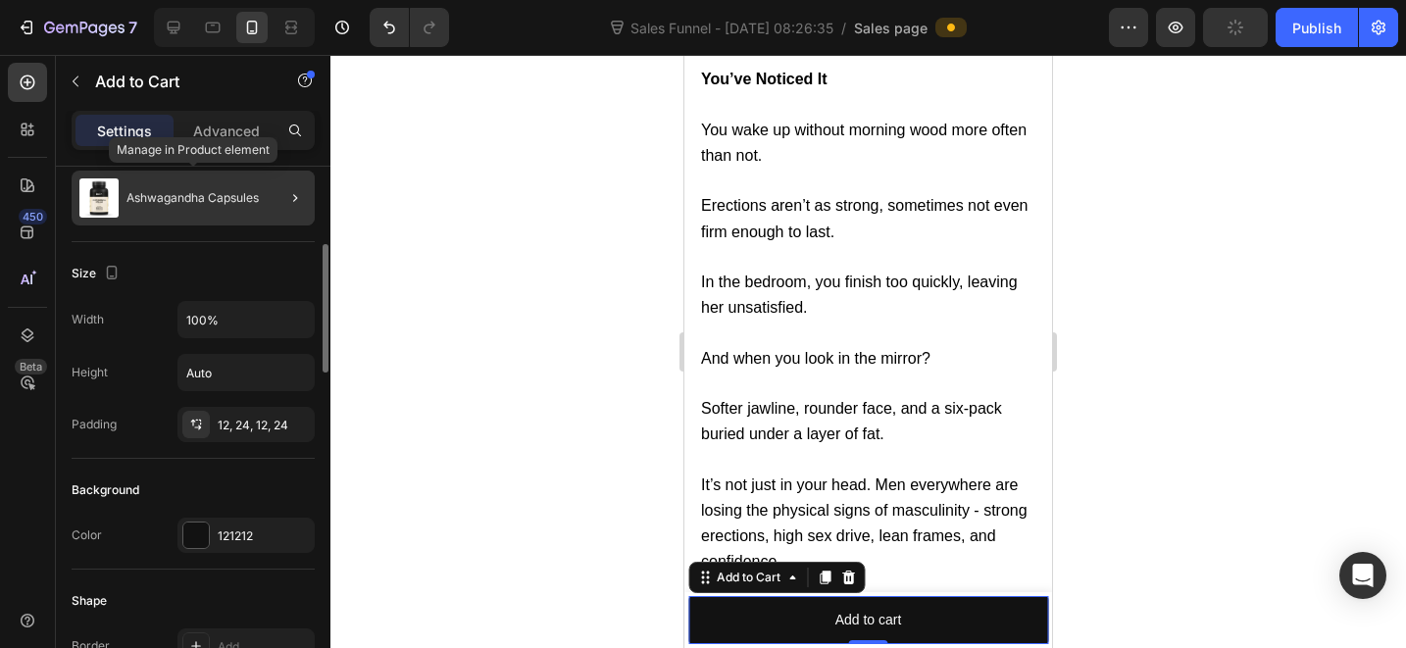
click at [238, 217] on div "Ashwagandha Capsules" at bounding box center [193, 198] width 243 height 55
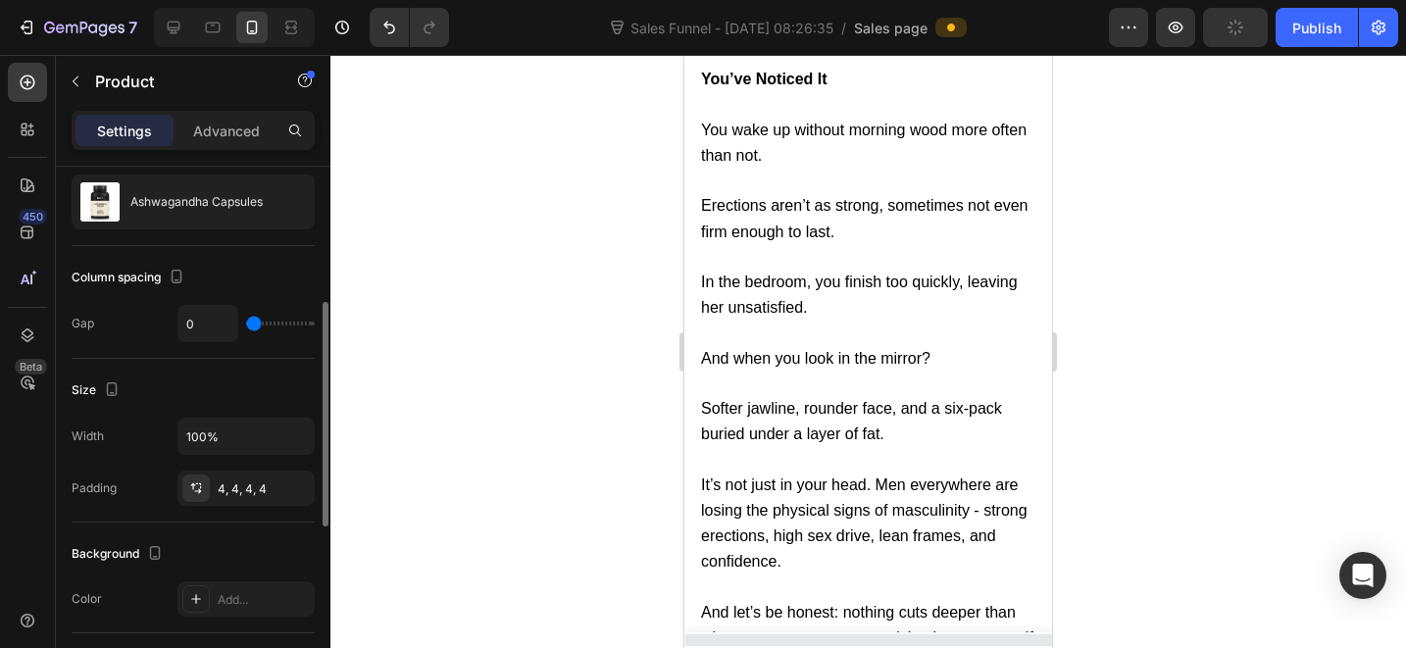
scroll to position [0, 0]
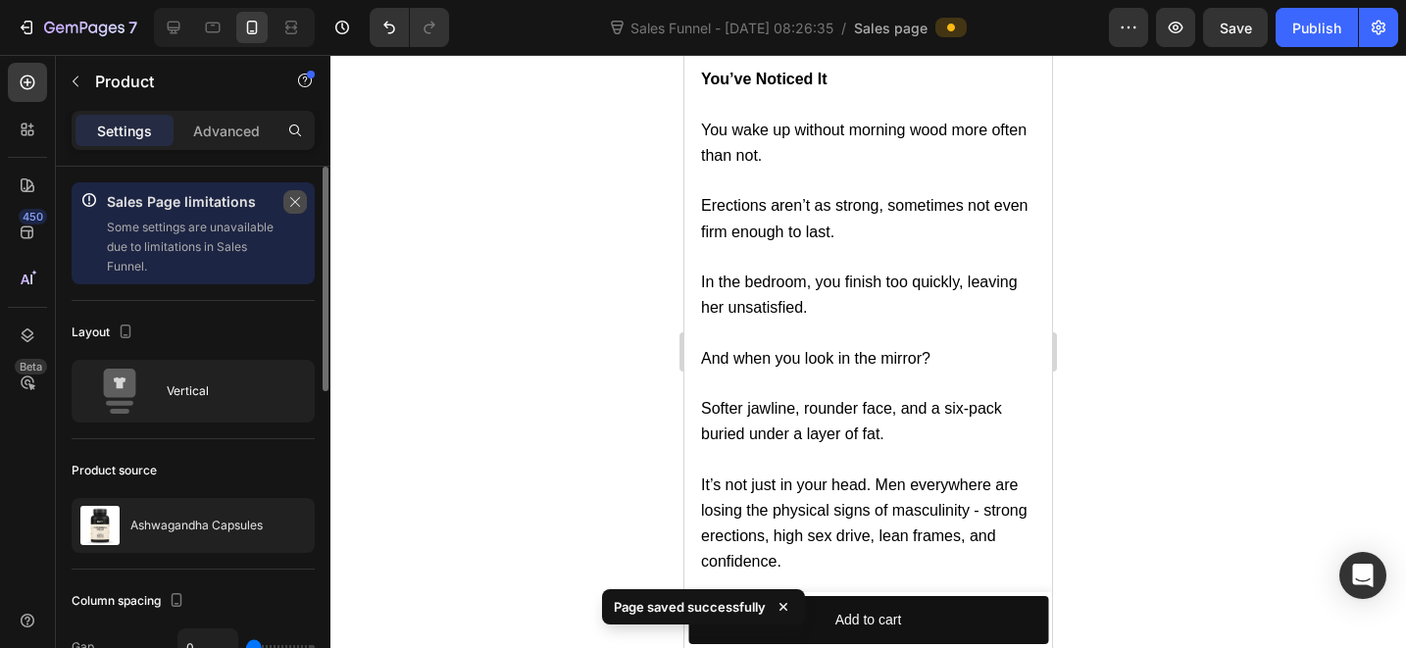
drag, startPoint x: 282, startPoint y: 195, endPoint x: 291, endPoint y: 200, distance: 10.1
click at [283, 195] on div "Sales Page limitations Some settings are unavailable due to limitations in Sale…" at bounding box center [193, 233] width 243 height 102
click at [291, 200] on icon "button" at bounding box center [295, 202] width 14 height 14
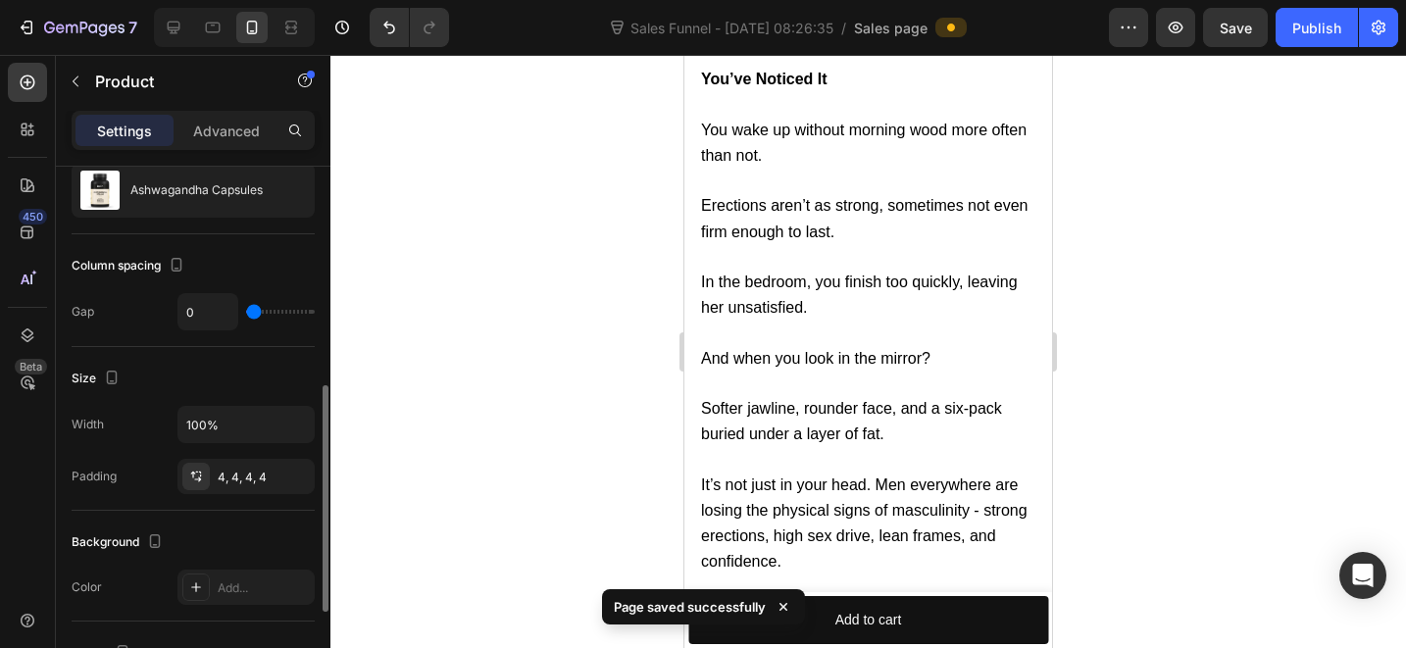
scroll to position [295, 0]
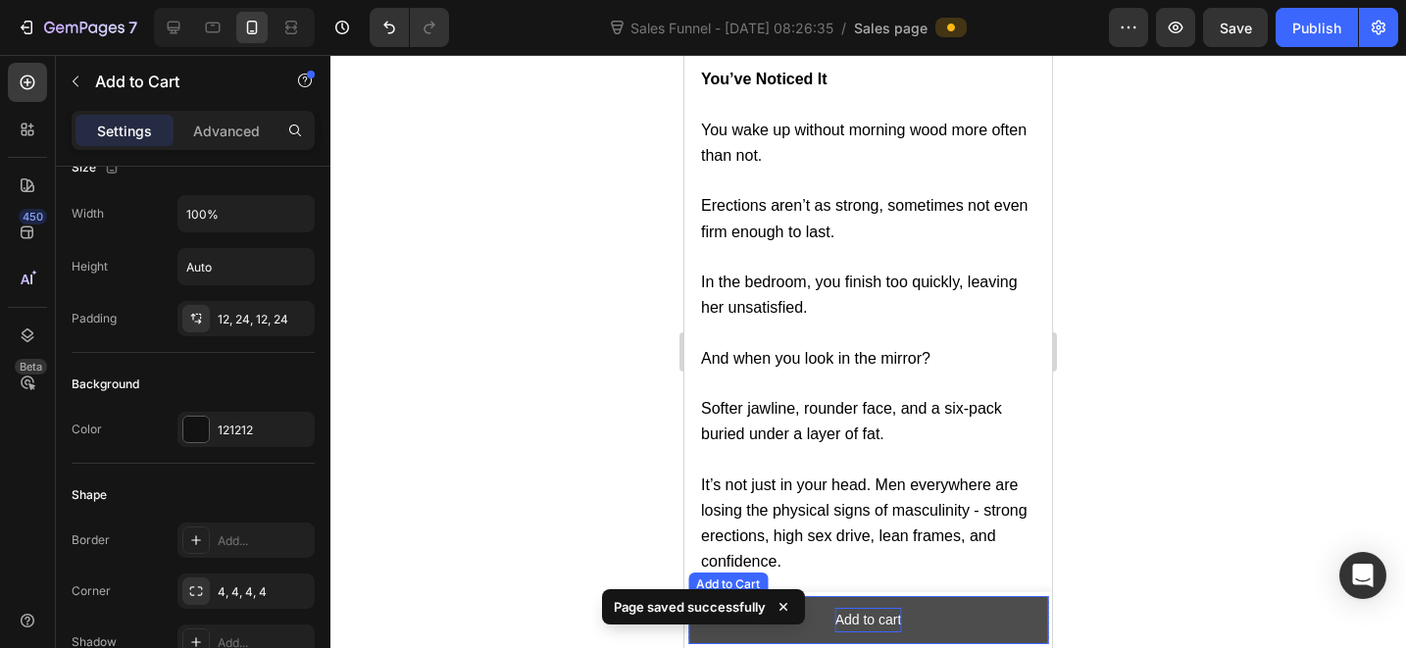
click at [853, 624] on div "Add to cart" at bounding box center [869, 620] width 67 height 25
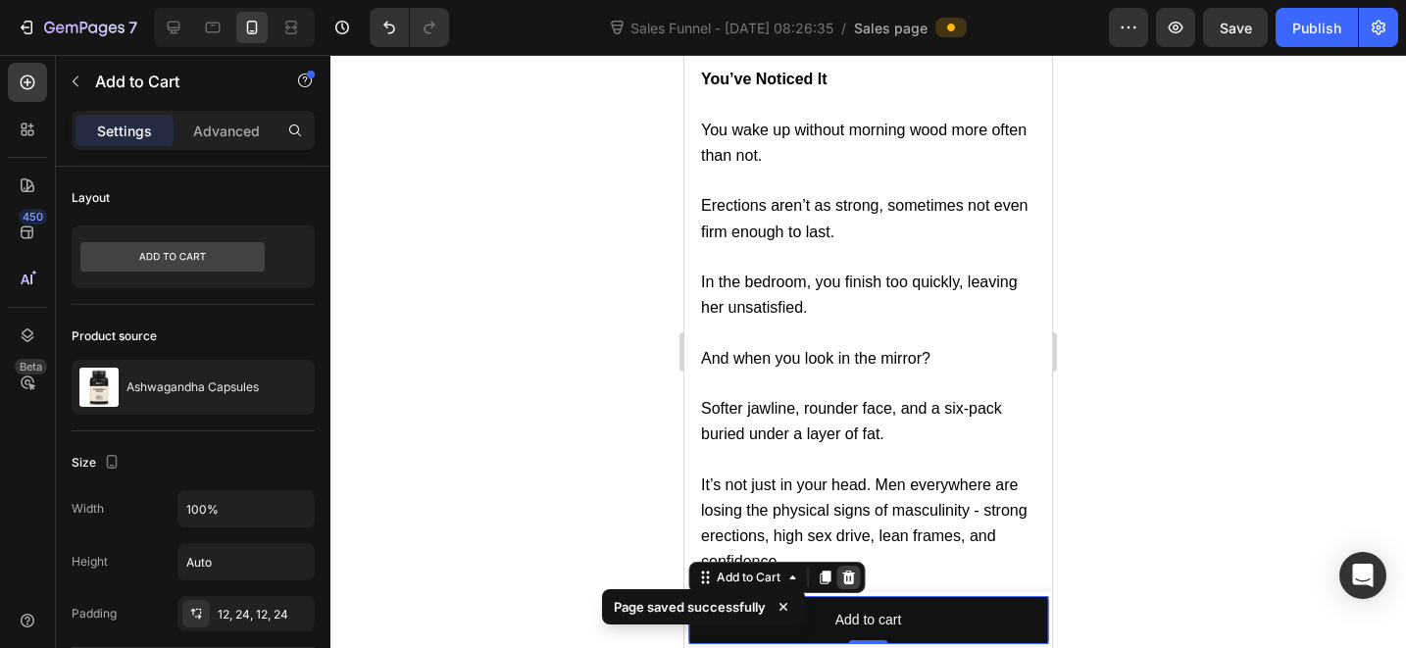
click at [849, 578] on icon at bounding box center [848, 578] width 13 height 14
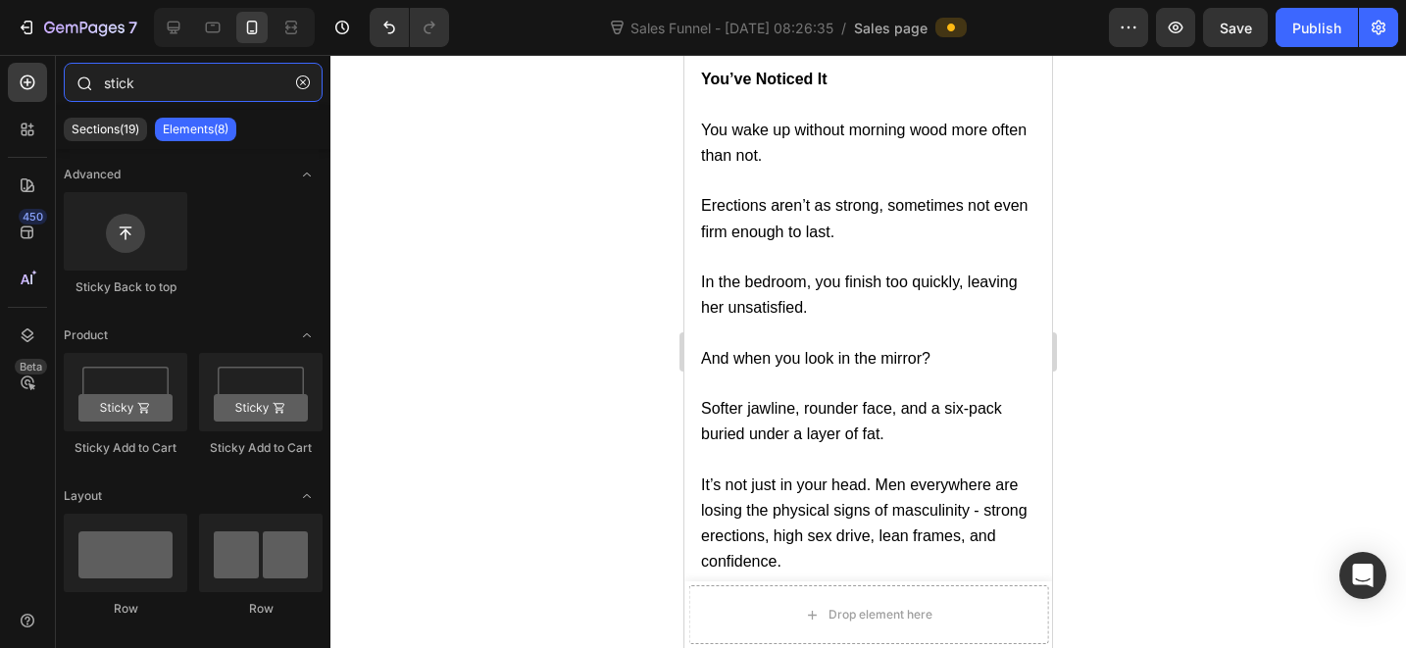
click at [151, 81] on input "stick" at bounding box center [193, 82] width 259 height 39
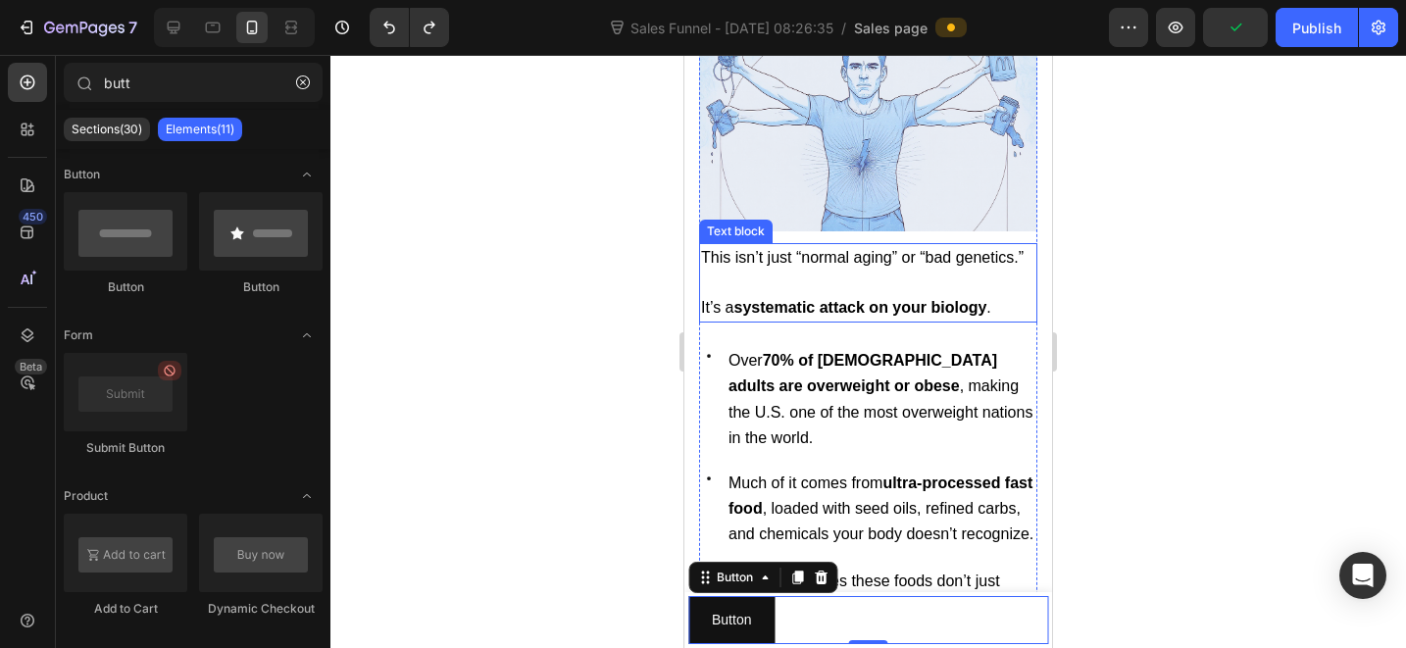
type input "but"
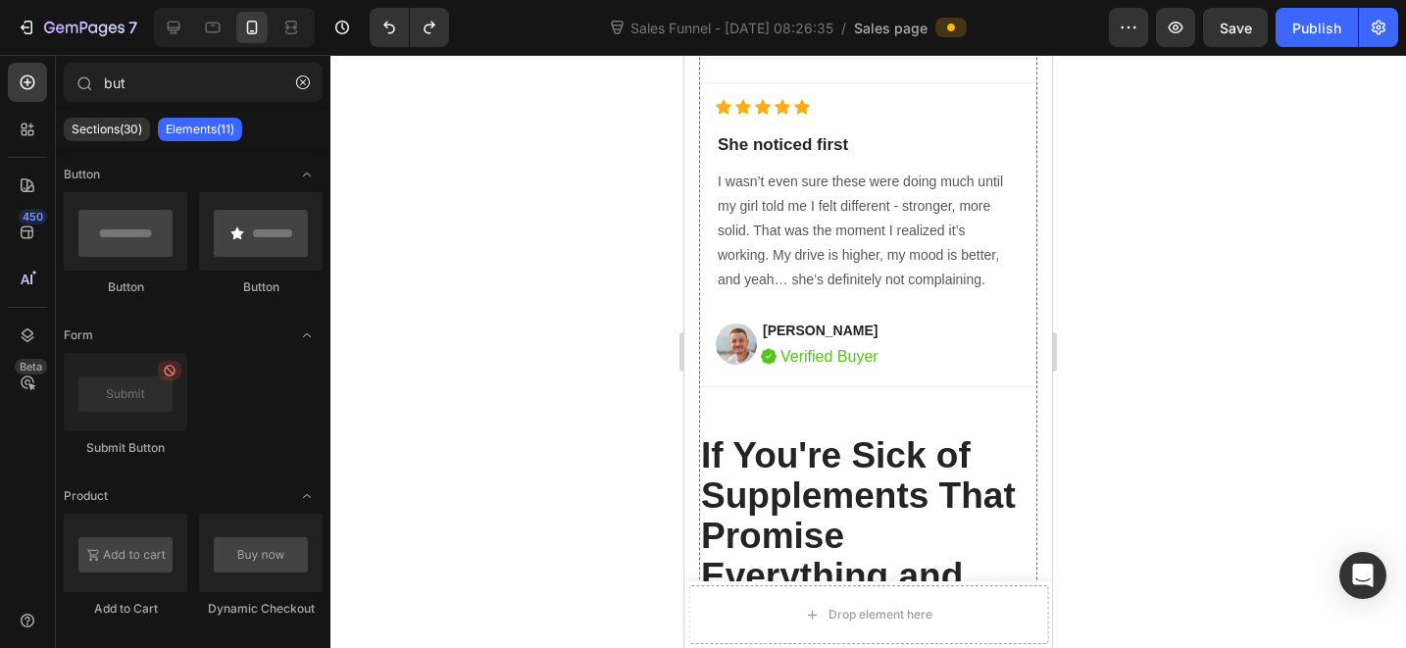
scroll to position [7252, 0]
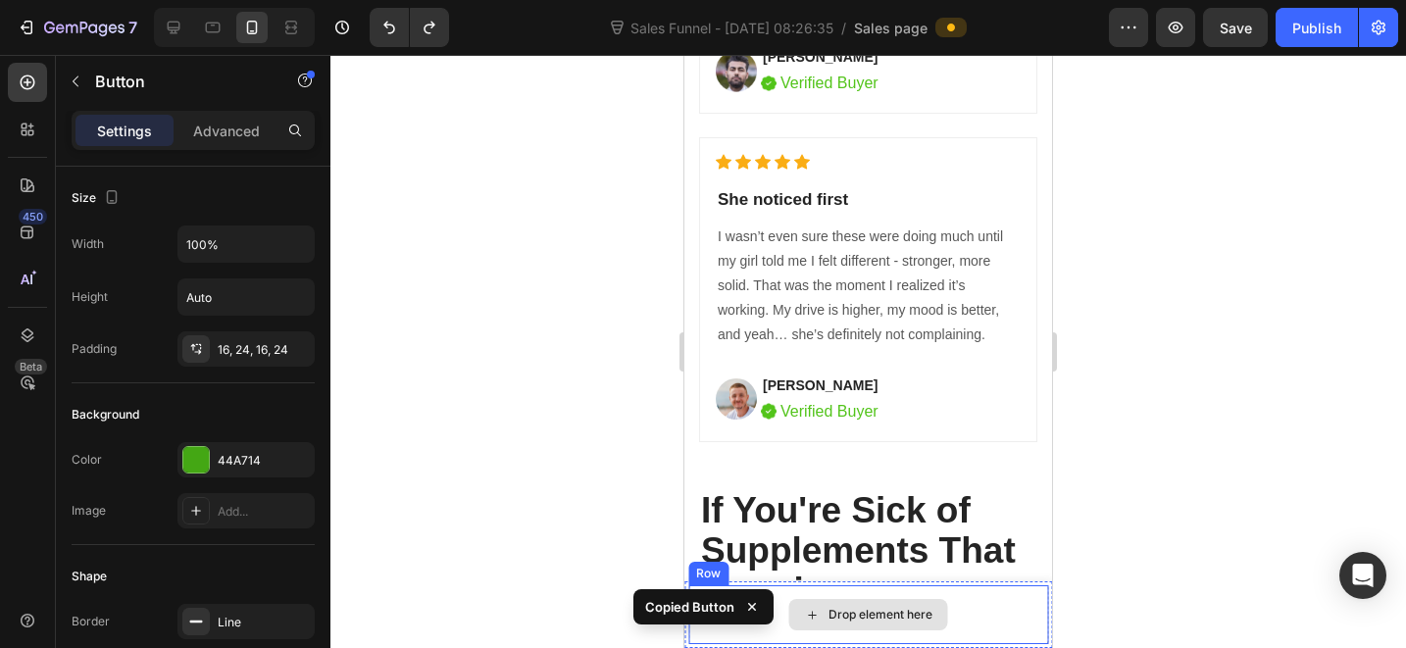
click at [857, 607] on div "Drop element here" at bounding box center [881, 615] width 104 height 16
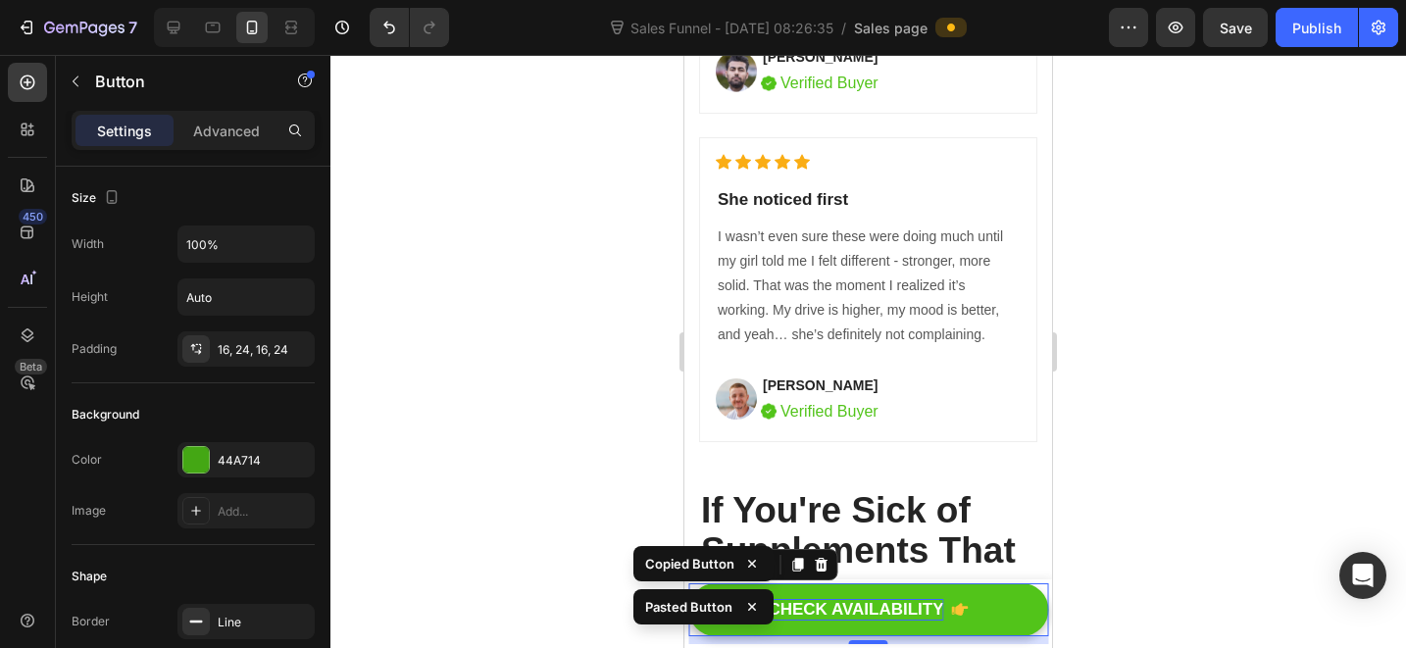
click at [853, 618] on div "CHECK AVAILABILITY" at bounding box center [856, 610] width 176 height 22
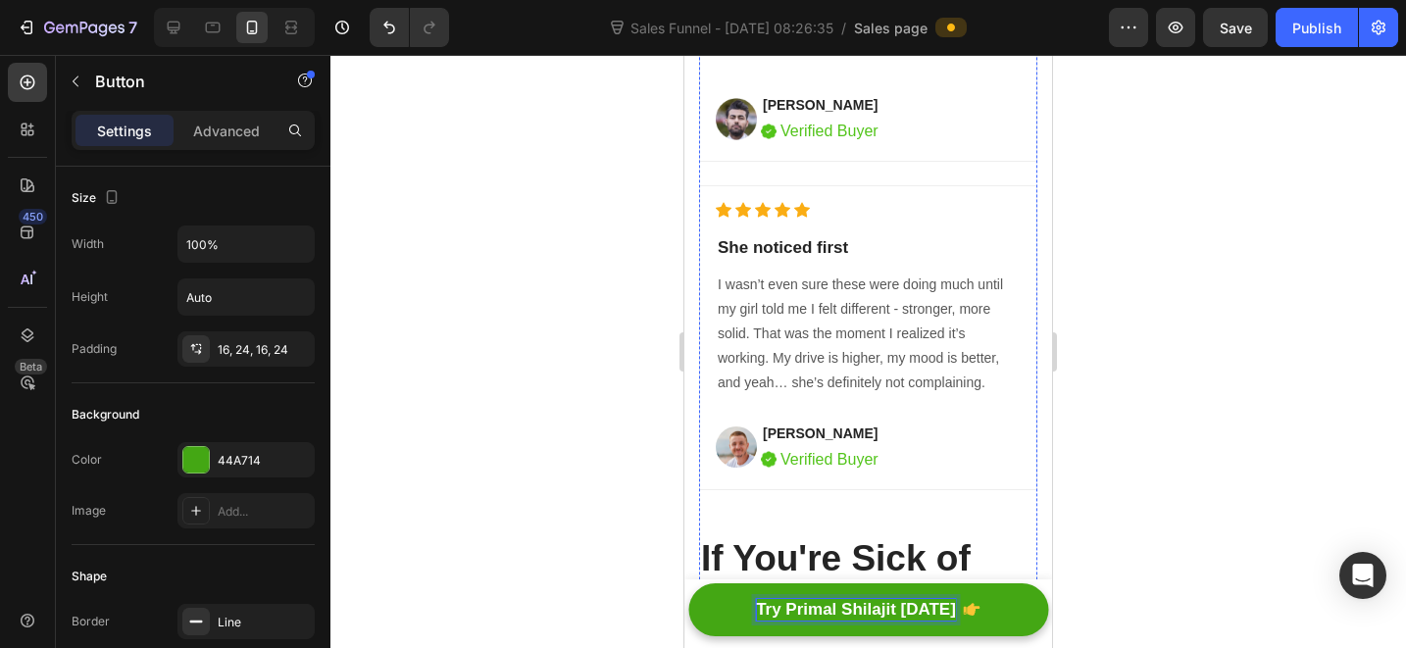
scroll to position [7129, 0]
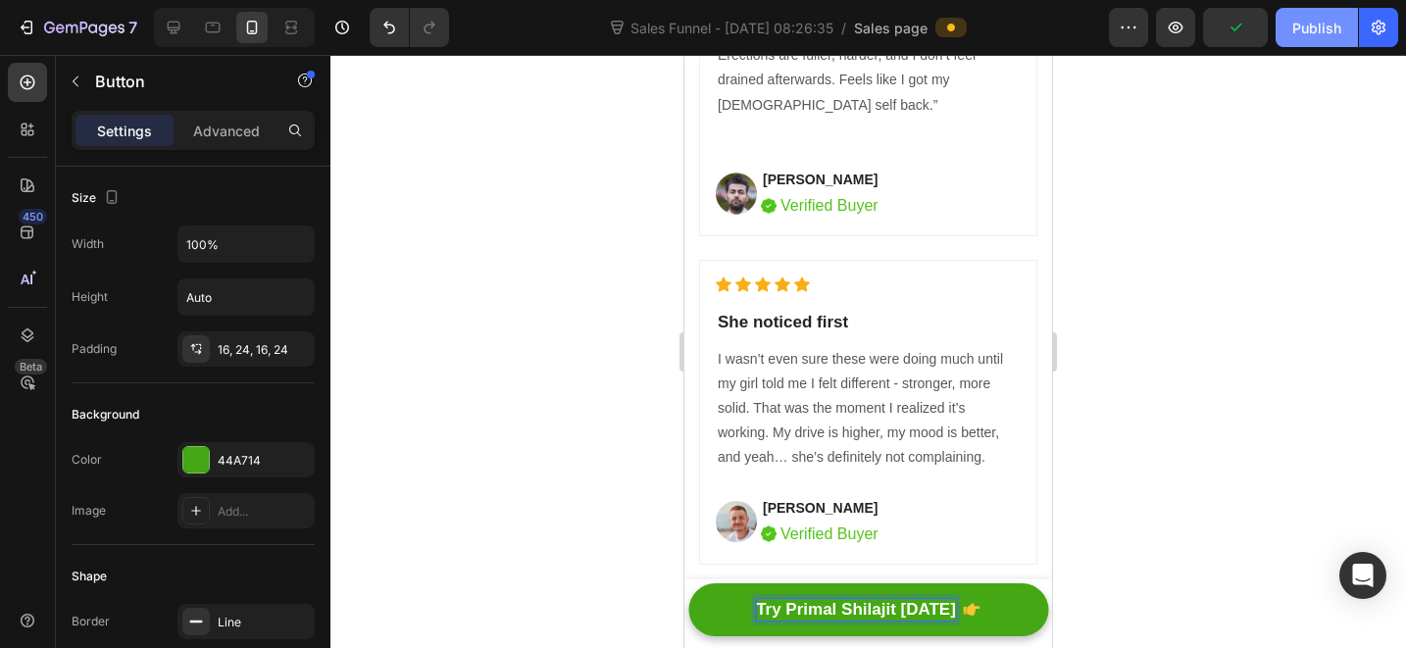
click at [1310, 34] on div "Publish" at bounding box center [1317, 28] width 49 height 21
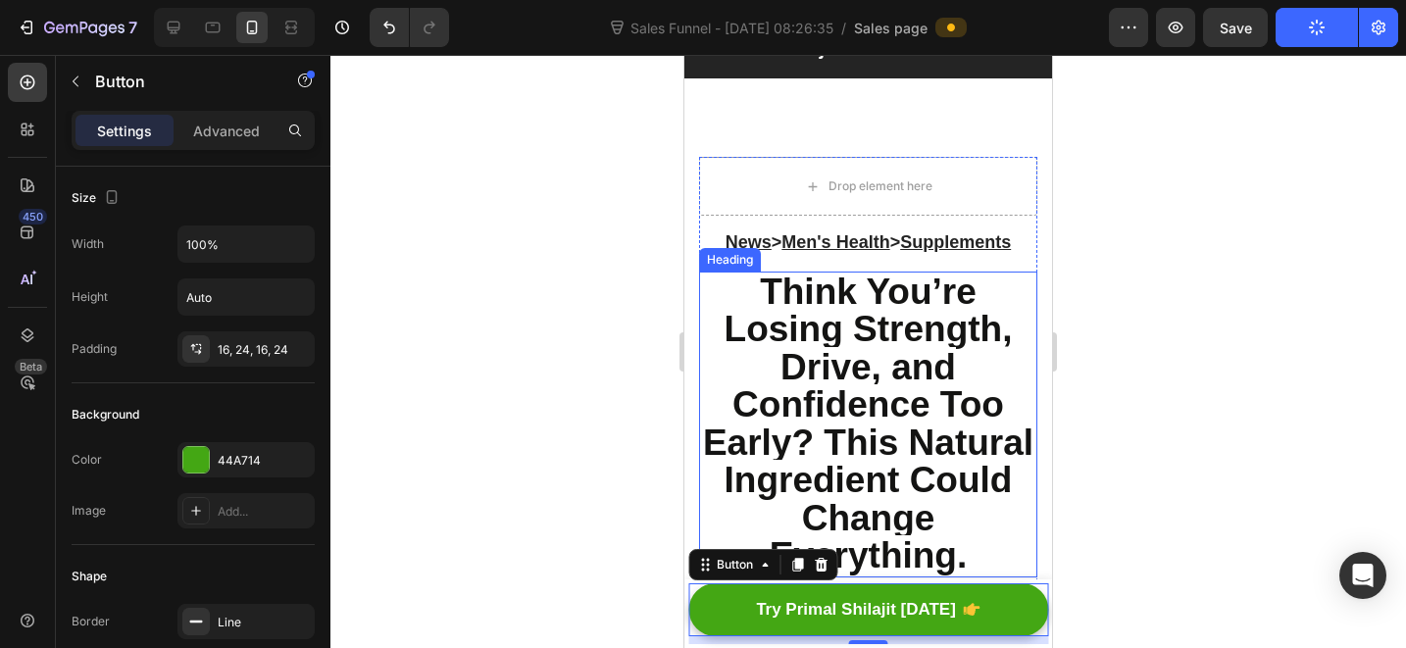
scroll to position [78, 0]
click at [870, 451] on span "Think You’re Losing Strength, Drive, and Confidence Too Early? This Natural Ing…" at bounding box center [868, 423] width 331 height 305
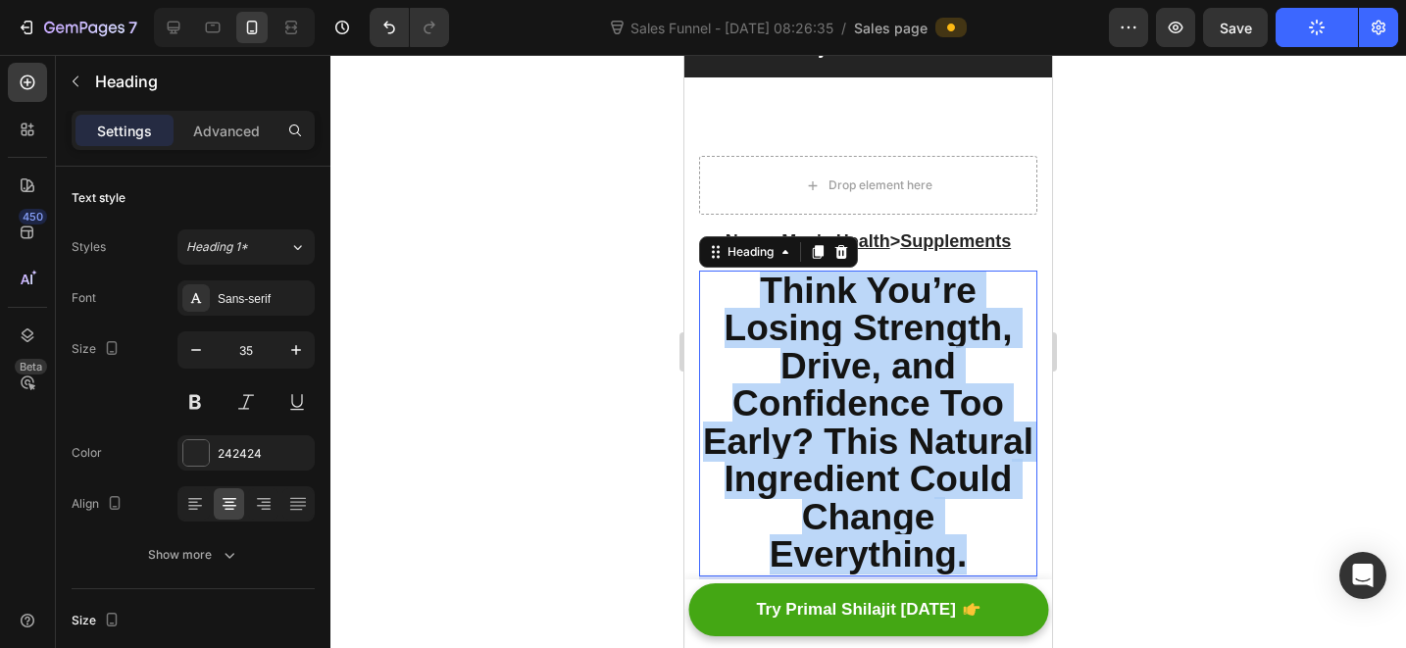
click at [870, 451] on span "Think You’re Losing Strength, Drive, and Confidence Too Early? This Natural Ing…" at bounding box center [868, 423] width 331 height 305
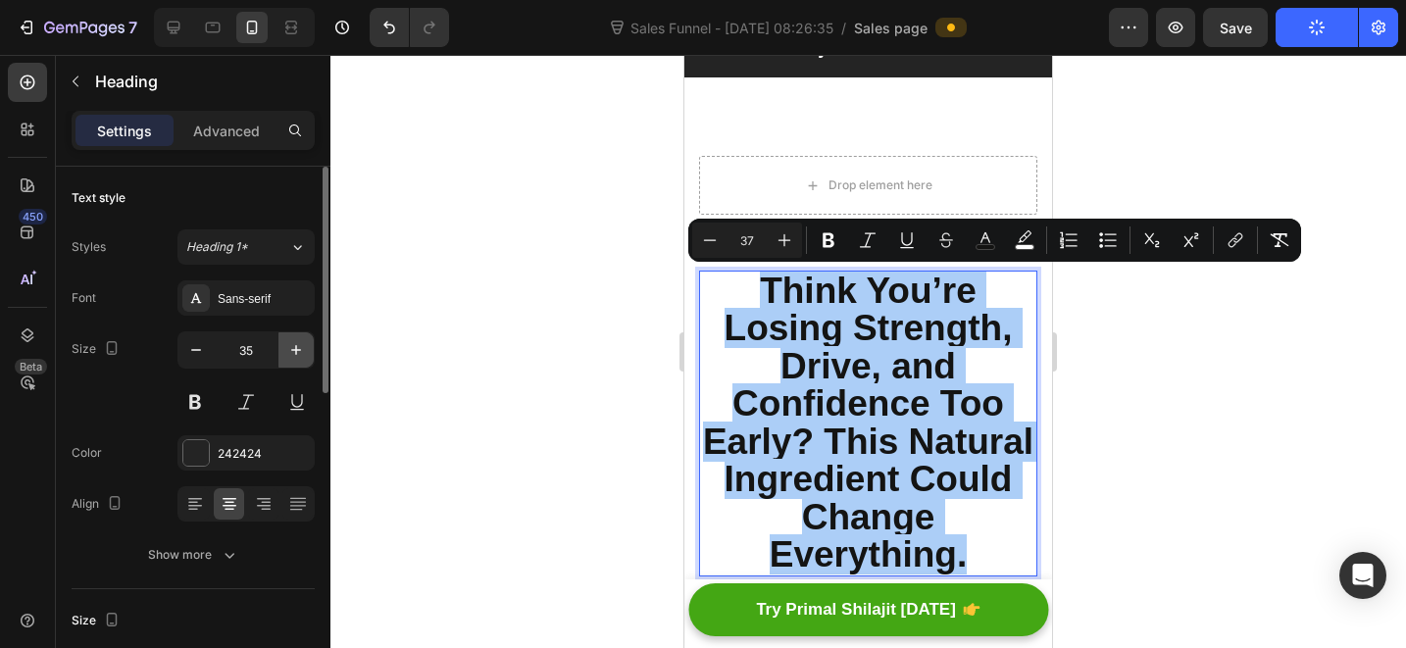
click at [292, 358] on icon "button" at bounding box center [296, 350] width 20 height 20
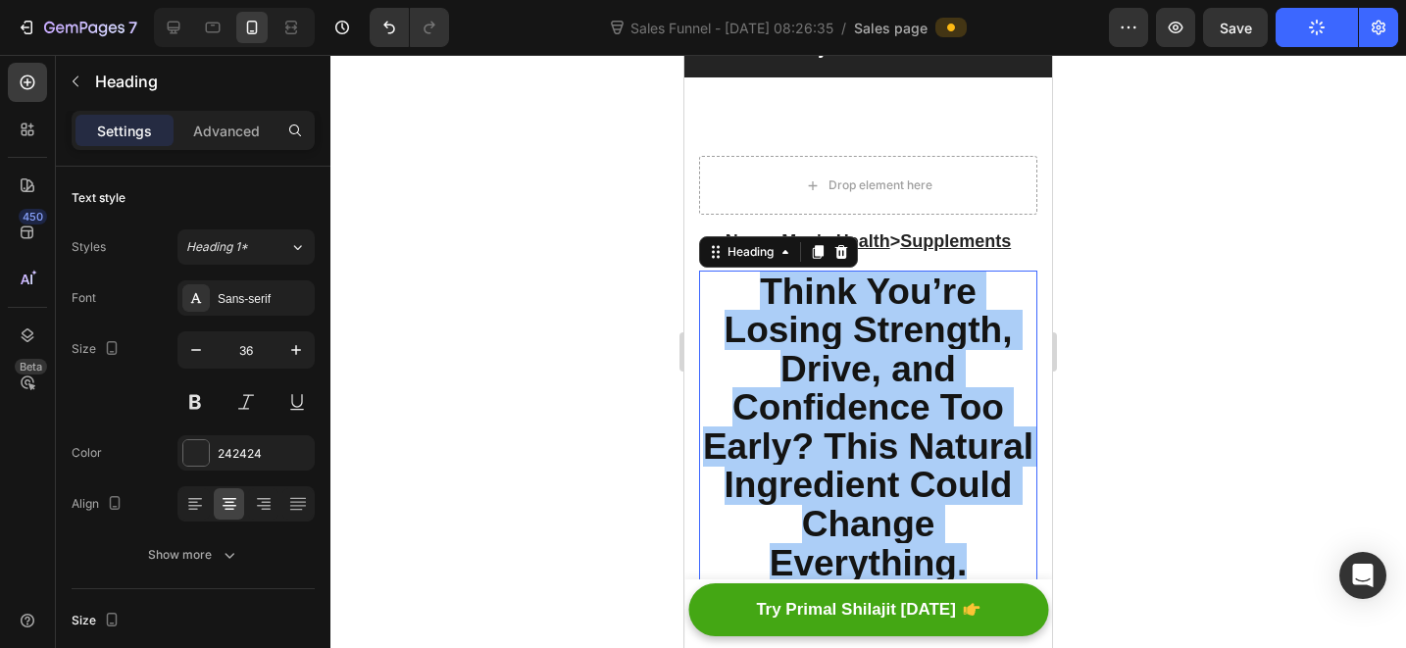
type input "37"
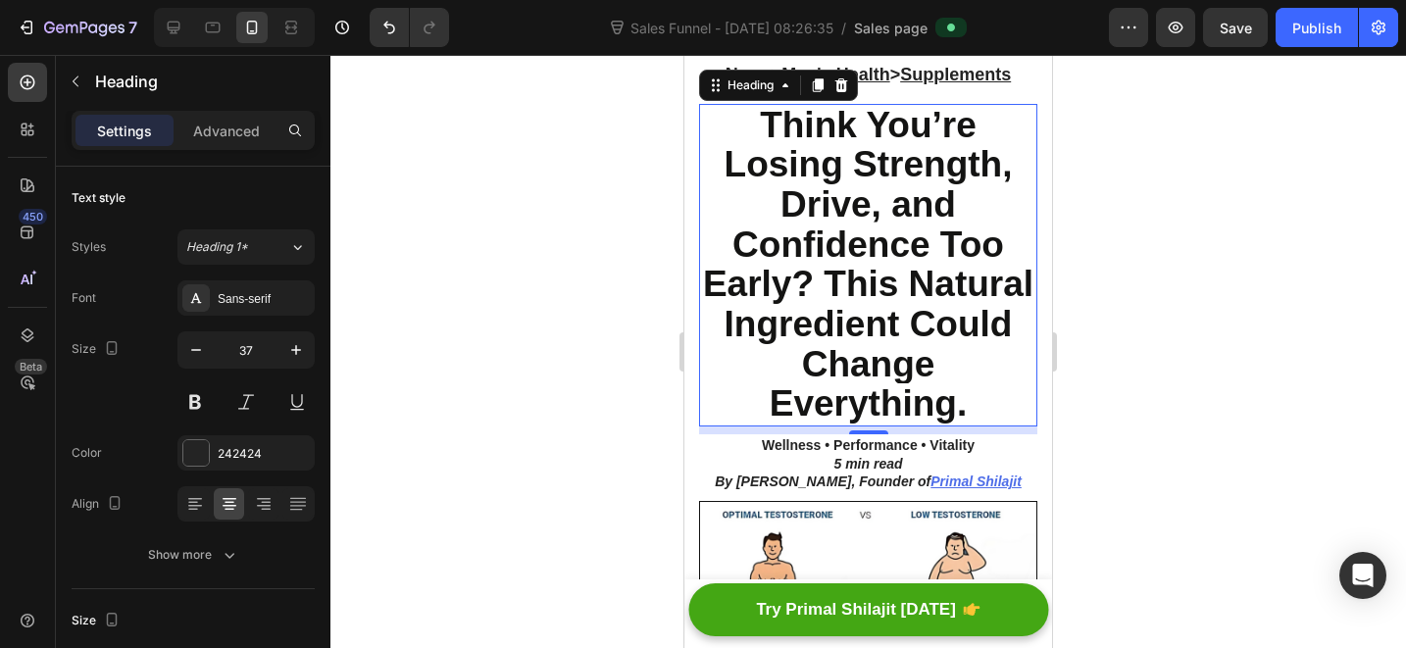
scroll to position [450, 0]
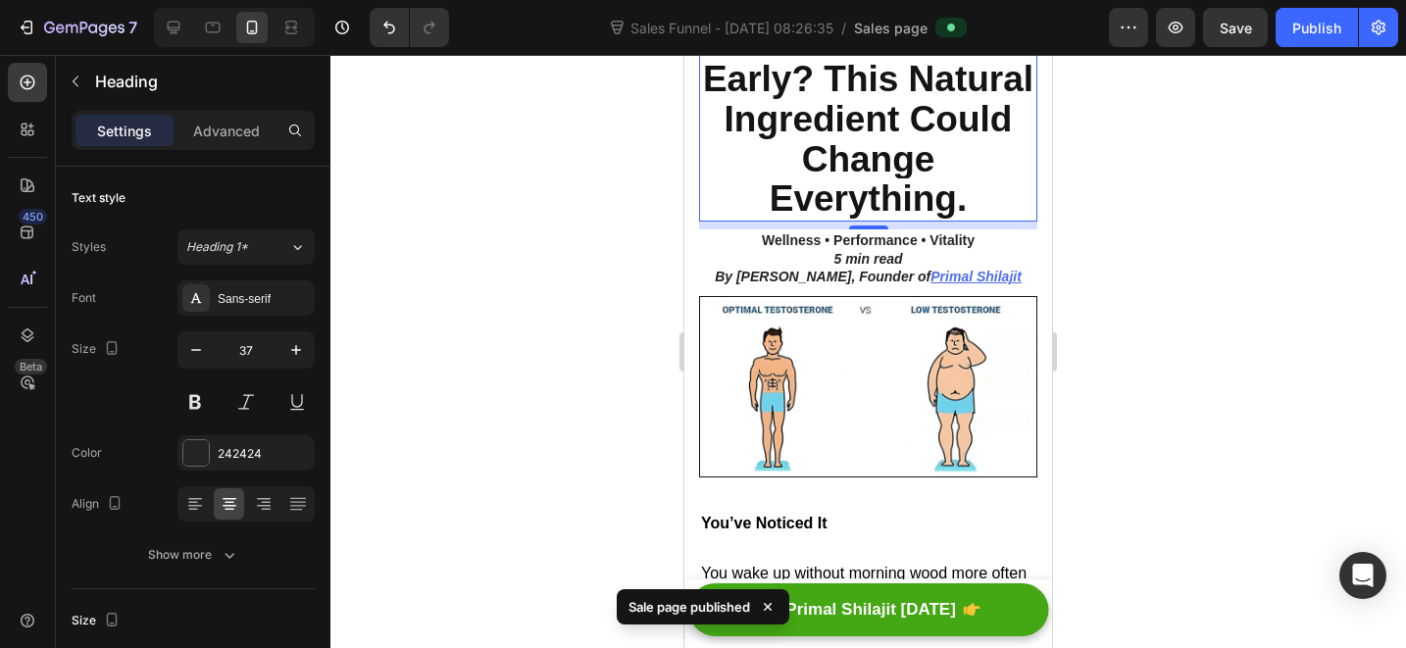
click at [1074, 432] on div at bounding box center [869, 351] width 1076 height 593
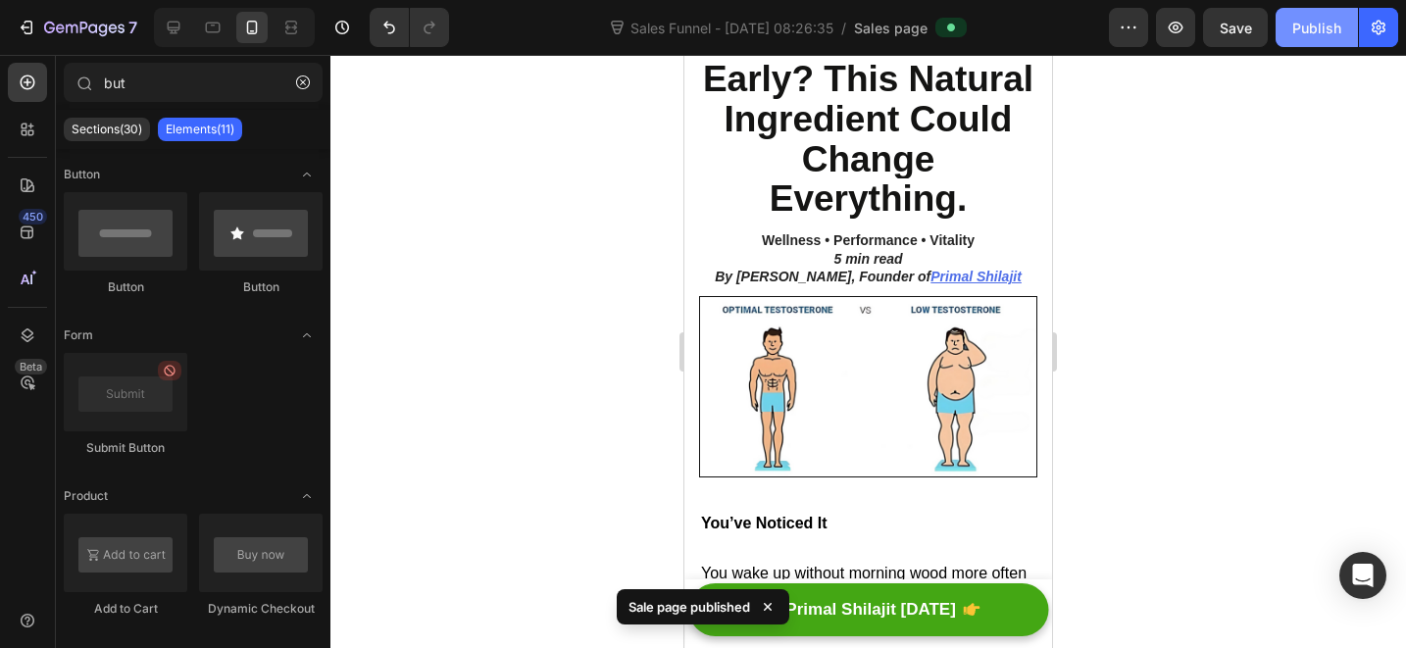
click at [1326, 25] on div "Publish" at bounding box center [1317, 28] width 49 height 21
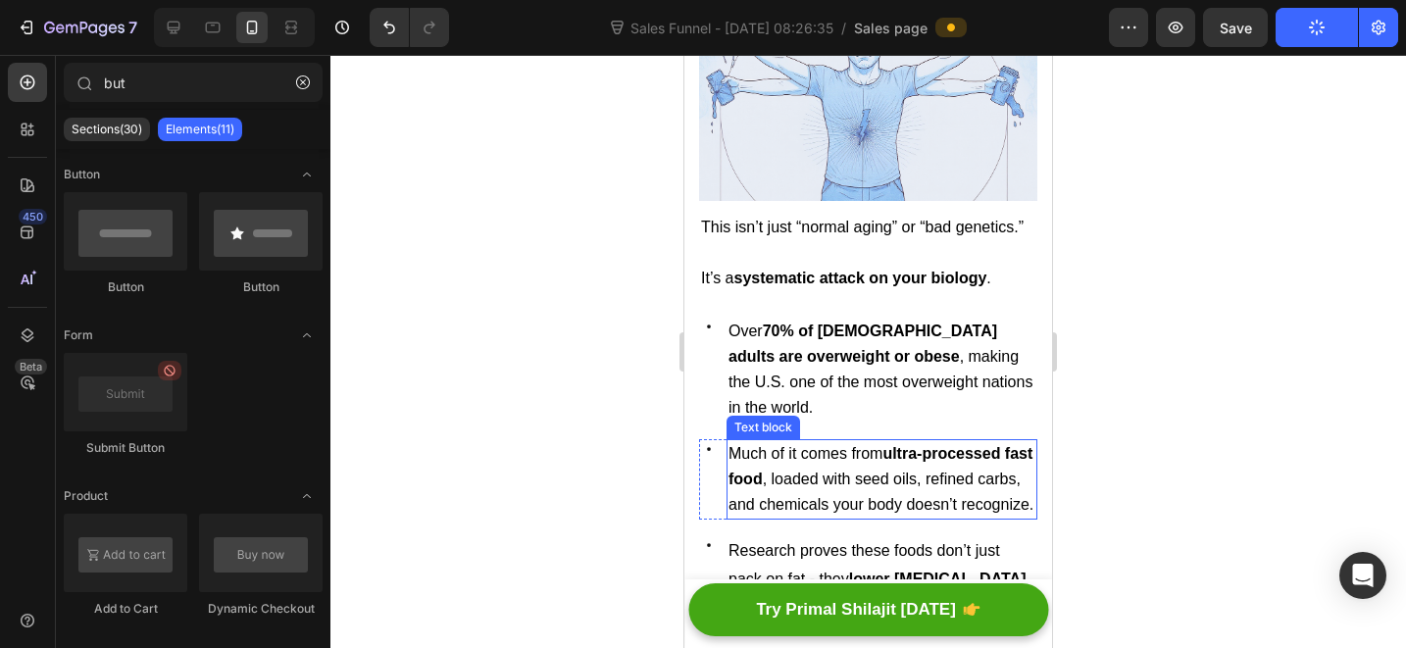
scroll to position [1763, 0]
